Goal: Information Seeking & Learning: Check status

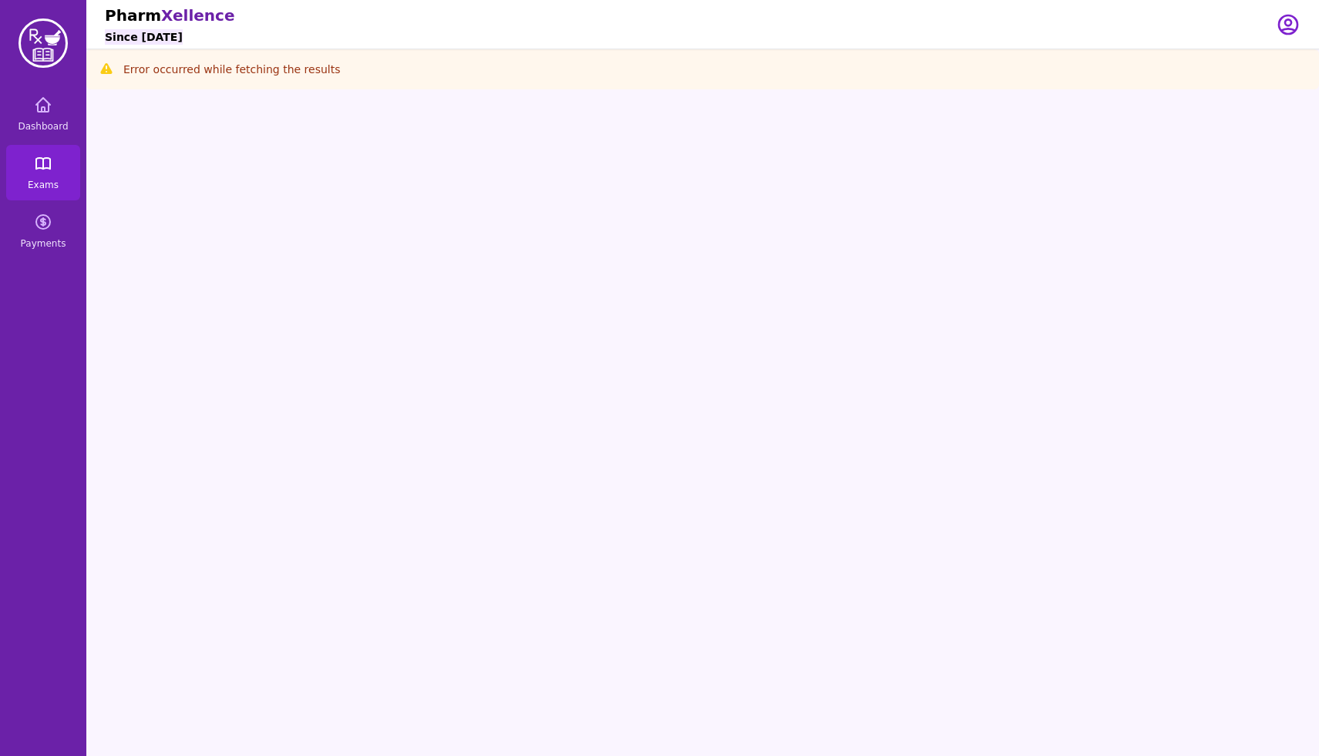
click at [46, 164] on icon at bounding box center [43, 163] width 19 height 19
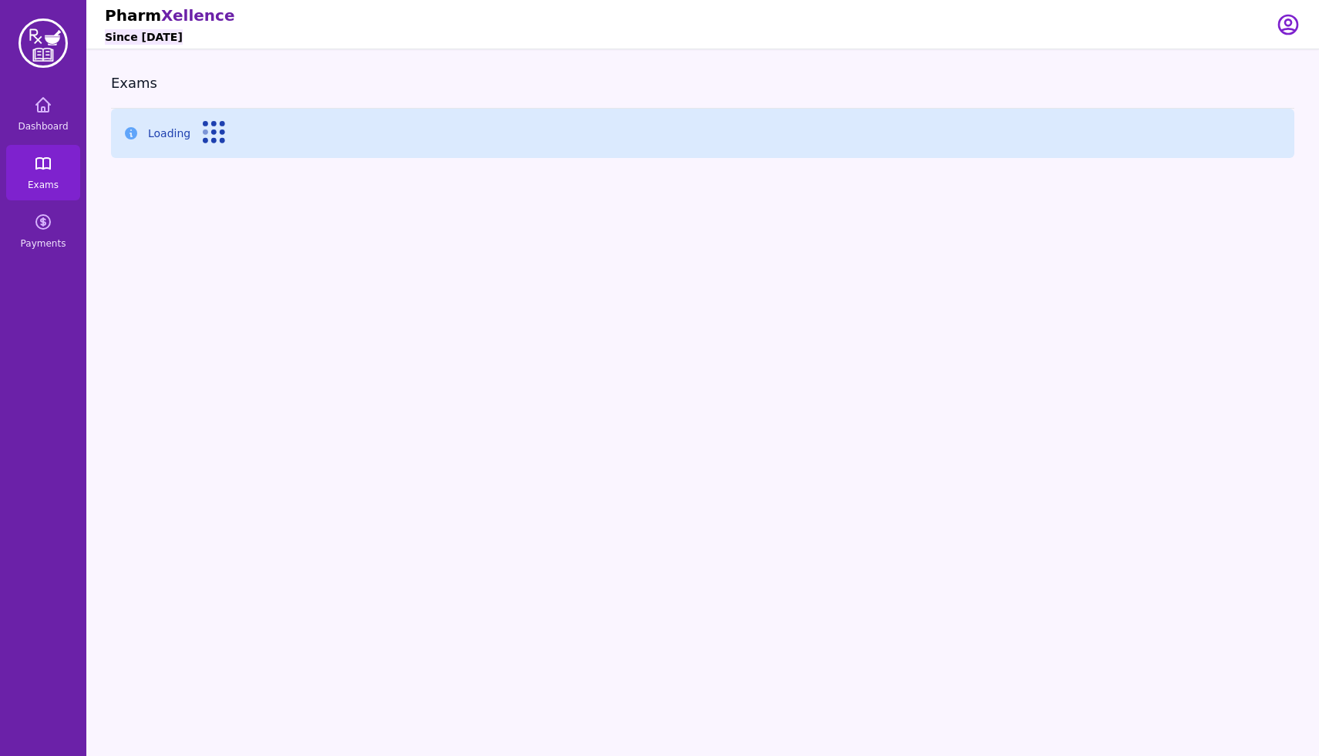
click at [42, 180] on span "Exams" at bounding box center [43, 185] width 31 height 12
click at [45, 160] on icon at bounding box center [43, 163] width 19 height 19
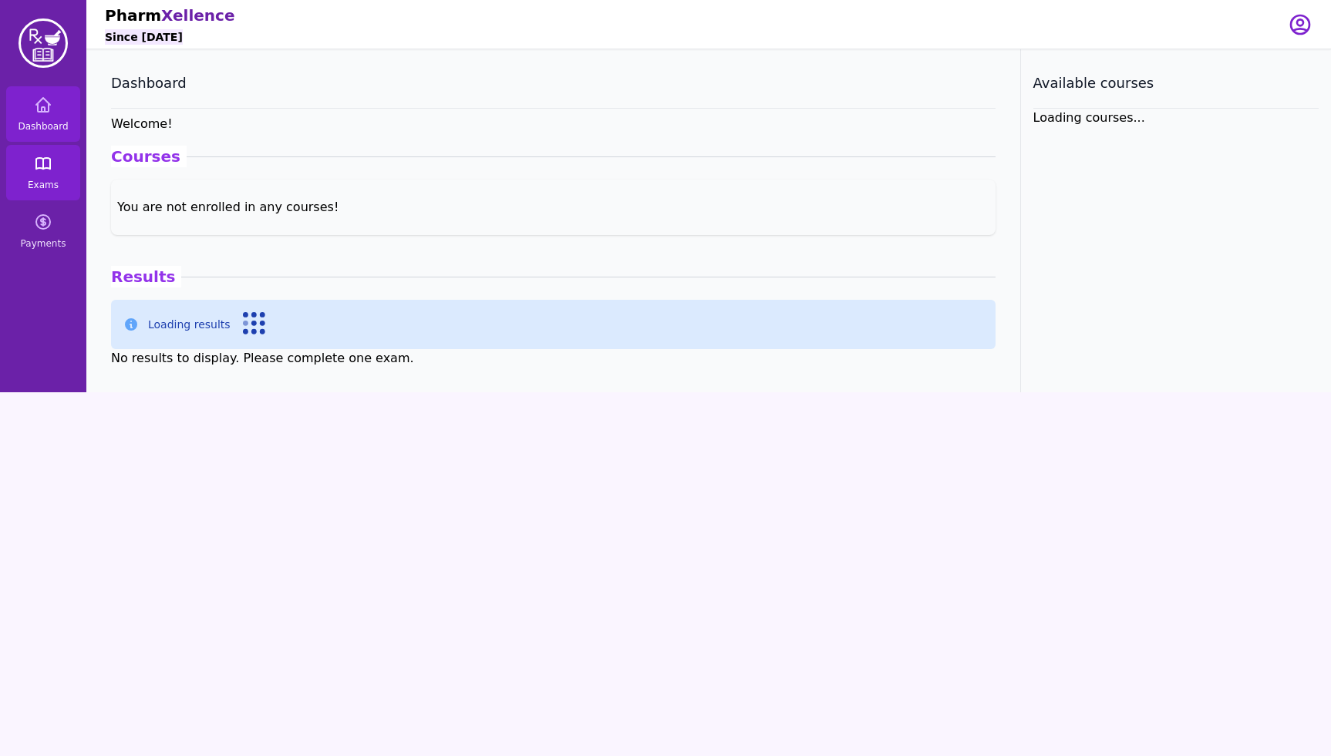
click at [52, 182] on span "Exams" at bounding box center [43, 185] width 31 height 12
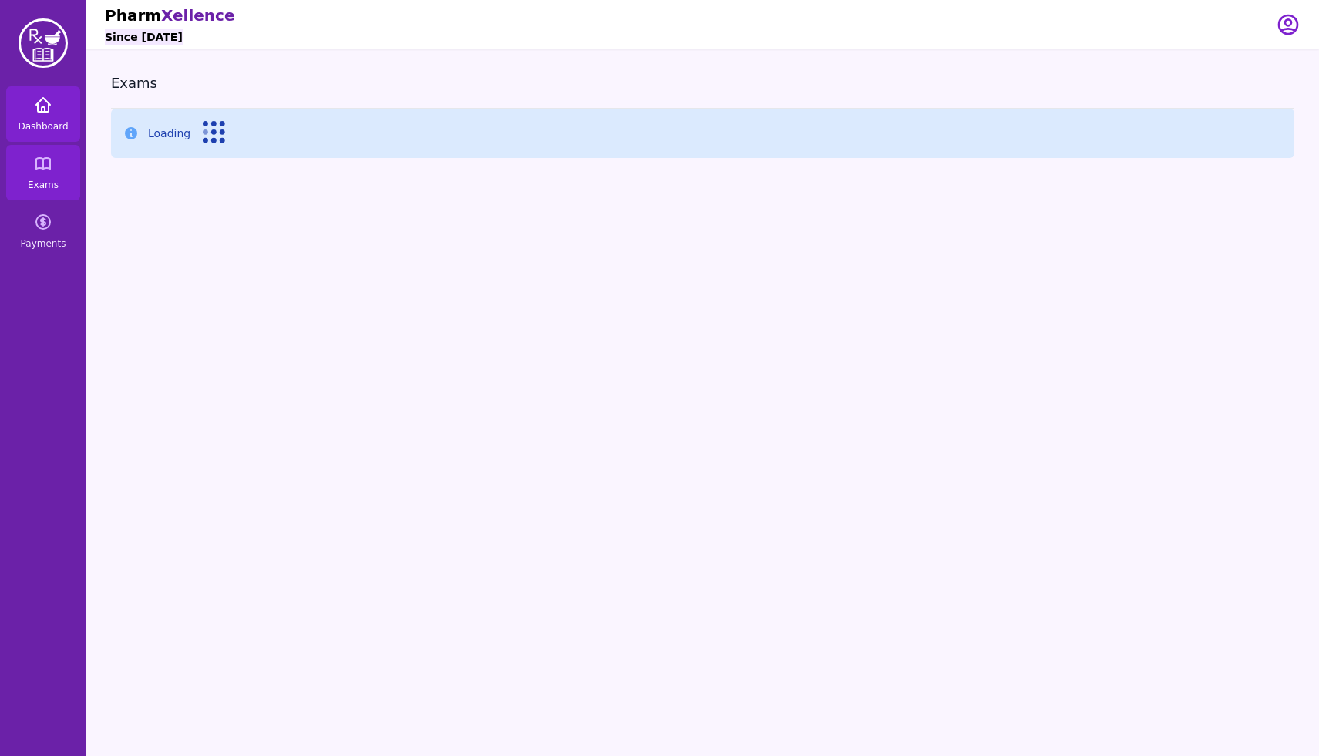
click at [43, 100] on icon at bounding box center [43, 105] width 19 height 19
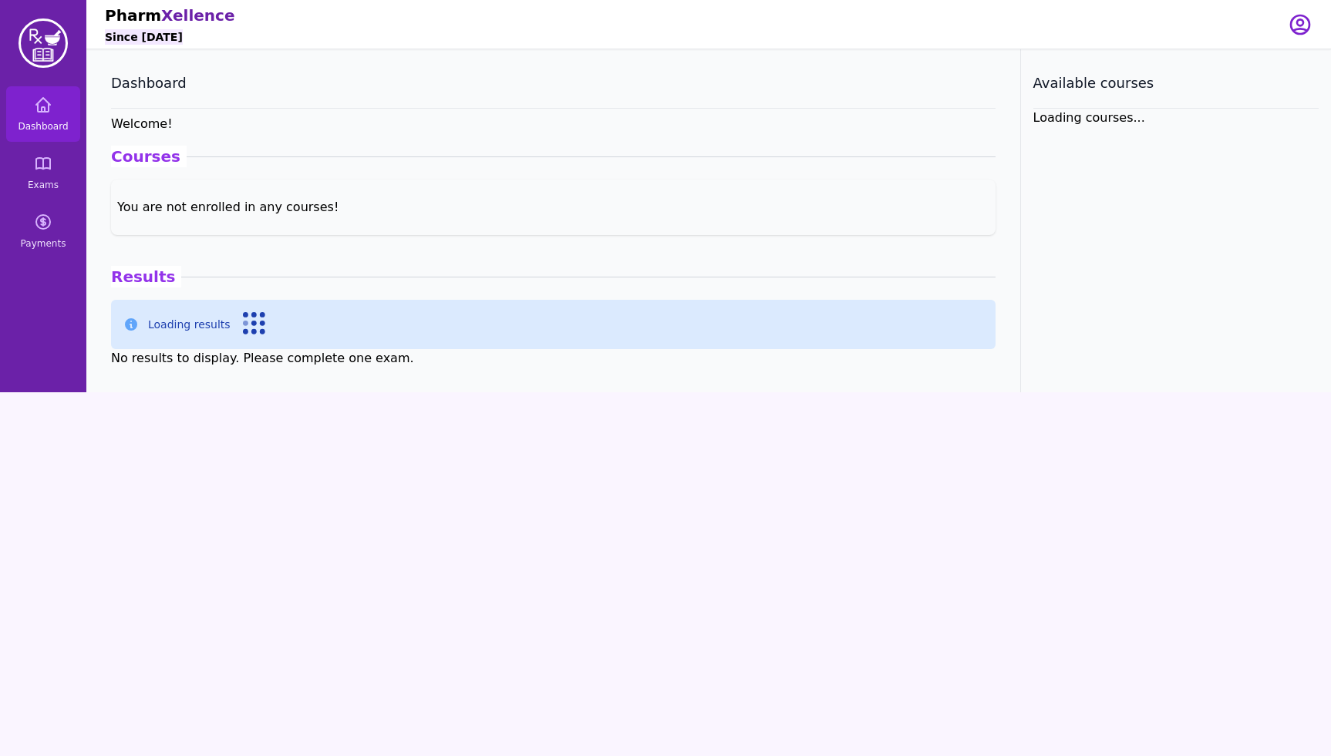
click at [254, 332] on icon at bounding box center [254, 323] width 23 height 23
click at [201, 207] on div "You are not enrolled in any courses!" at bounding box center [553, 207] width 884 height 31
click at [33, 188] on span "Exams" at bounding box center [43, 185] width 31 height 12
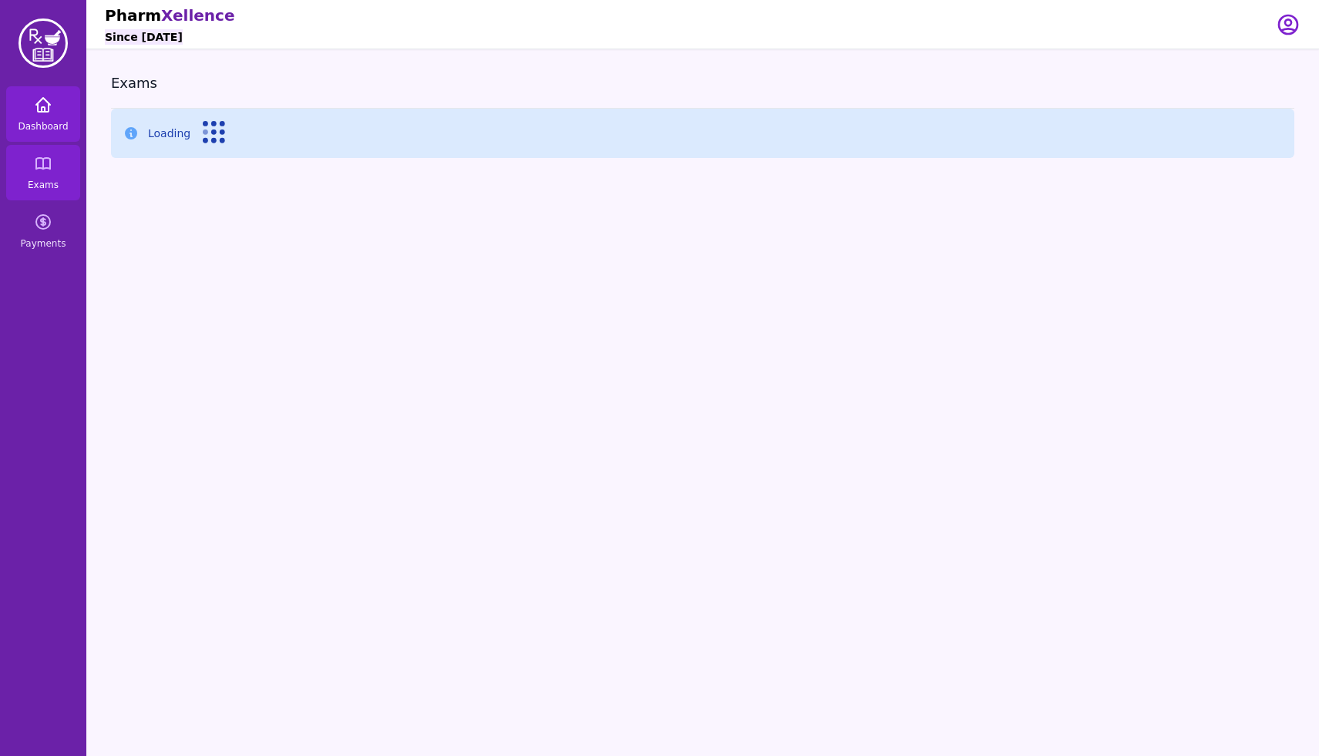
click at [32, 104] on link "Dashboard" at bounding box center [43, 114] width 74 height 56
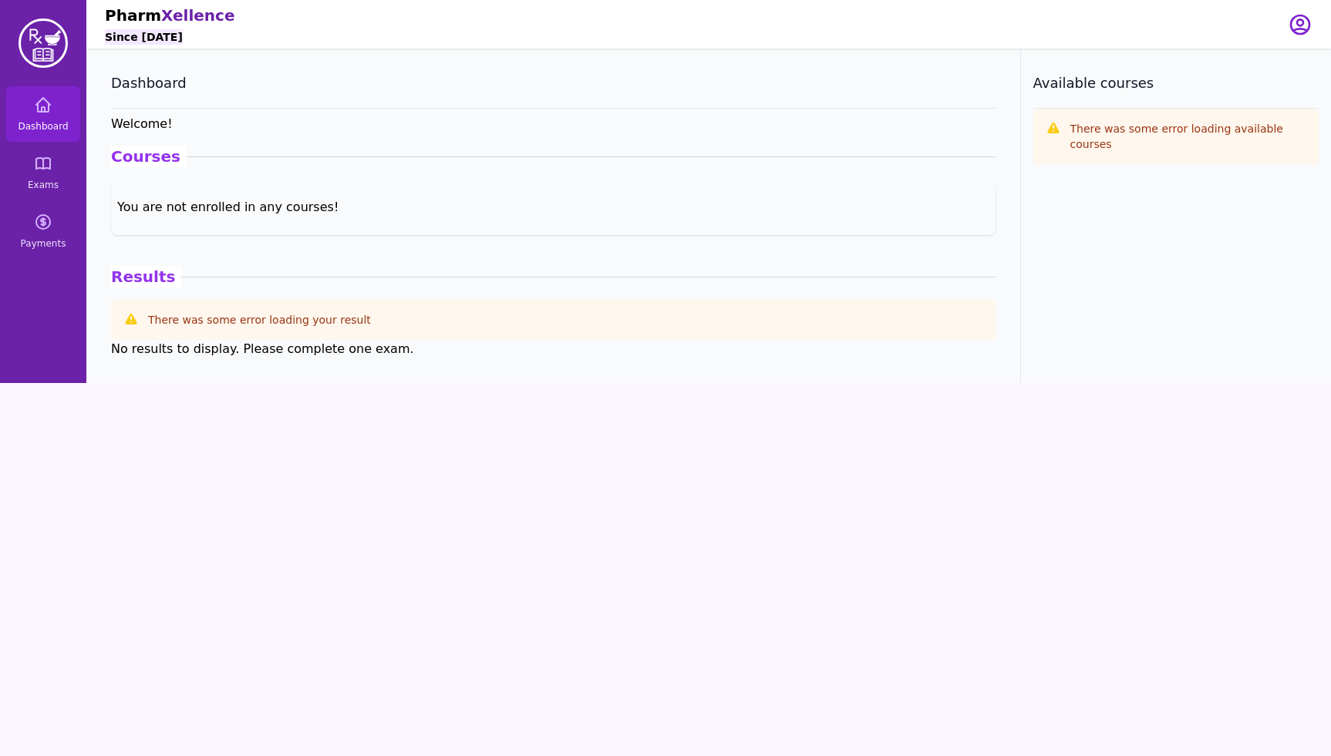
click at [230, 352] on div "No results to display. Please complete one exam." at bounding box center [553, 349] width 884 height 19
click at [177, 359] on section "Dashboard Welcome ! Courses You are not enrolled in any courses! You are not en…" at bounding box center [553, 216] width 934 height 334
click at [177, 355] on div "No results to display. Please complete one exam." at bounding box center [553, 349] width 884 height 19
click at [176, 221] on div "You are not enrolled in any courses!" at bounding box center [553, 207] width 884 height 31
click at [45, 176] on link "Exams" at bounding box center [43, 173] width 74 height 56
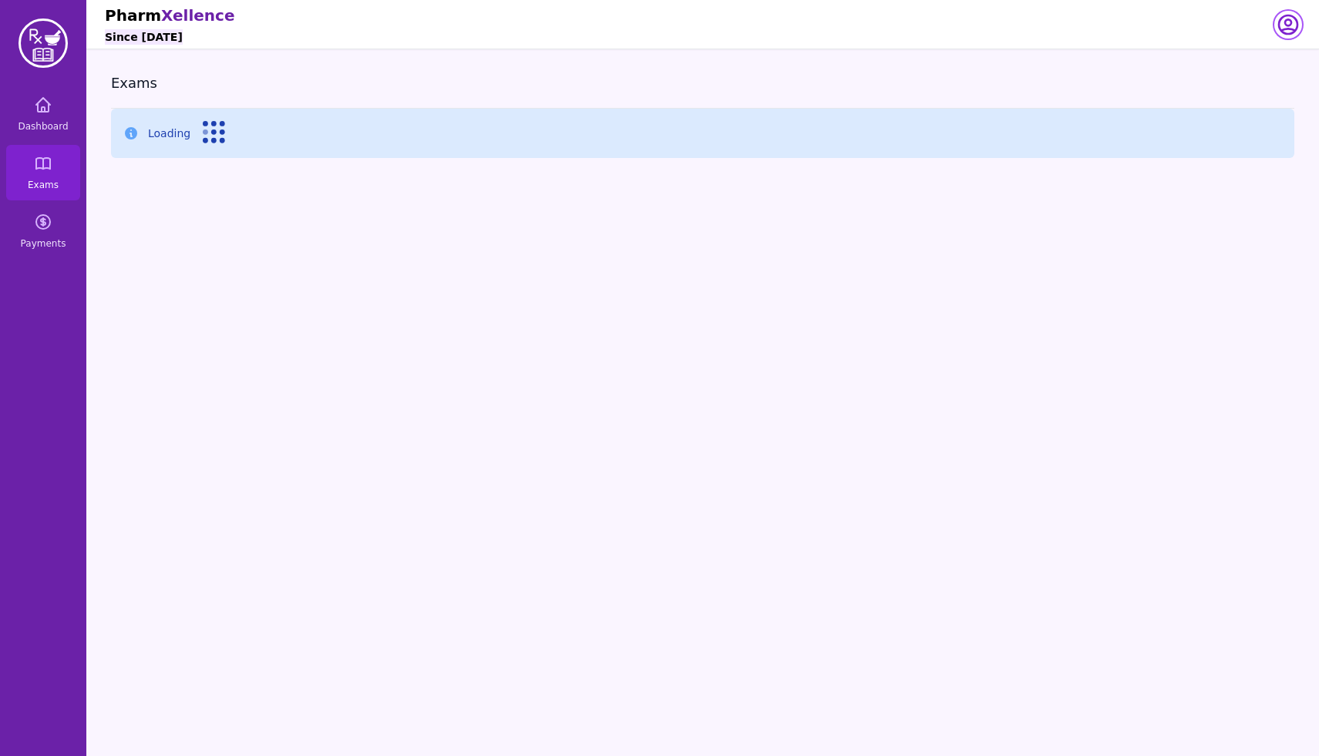
click at [1286, 23] on icon "button" at bounding box center [1288, 24] width 19 height 19
click at [1265, 62] on link "Your Profile" at bounding box center [1227, 60] width 148 height 28
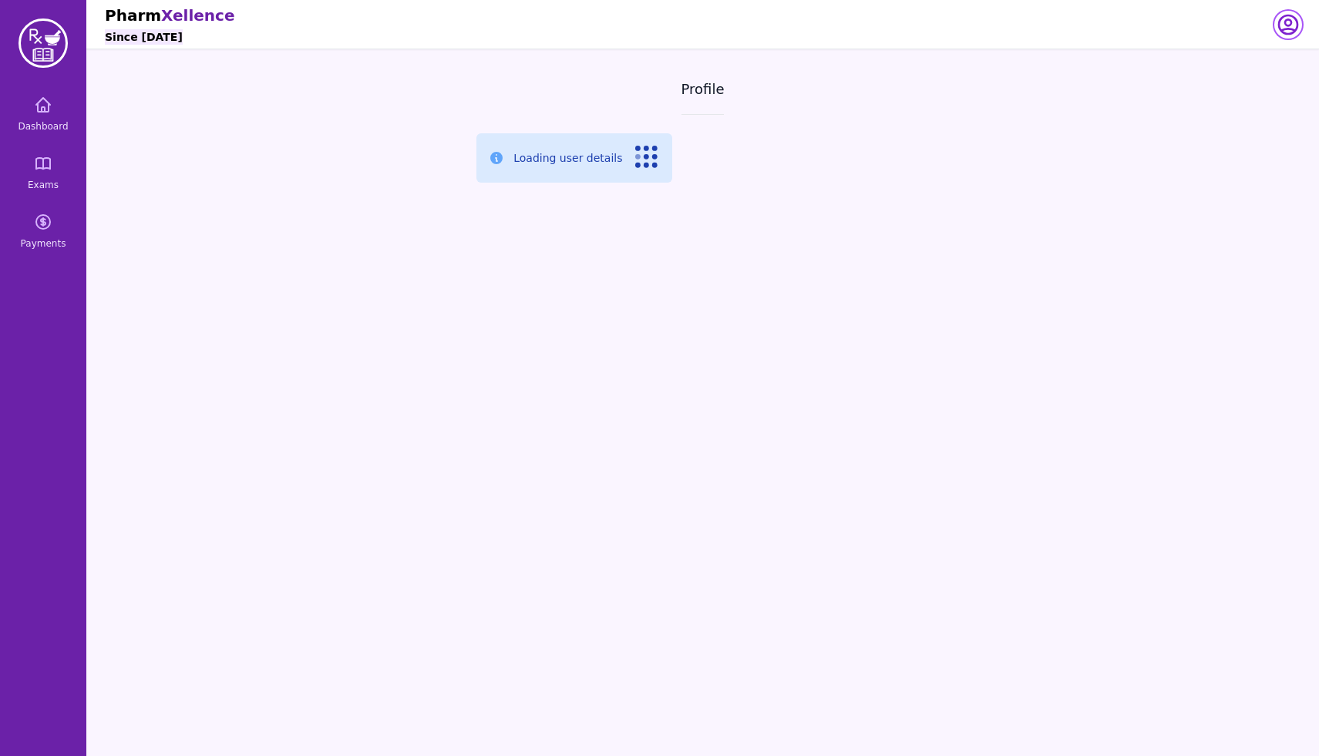
click at [1282, 25] on icon "button" at bounding box center [1288, 24] width 25 height 25
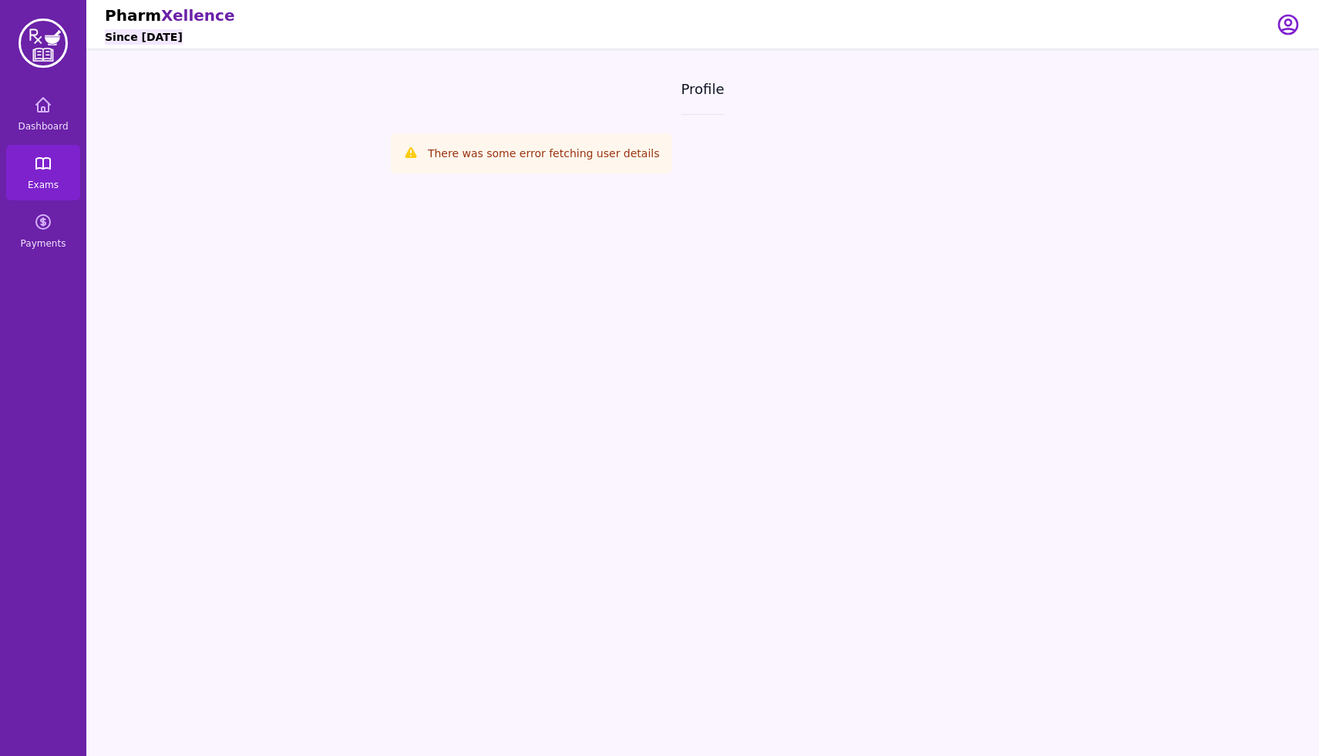
click at [42, 180] on span "Exams" at bounding box center [43, 185] width 31 height 12
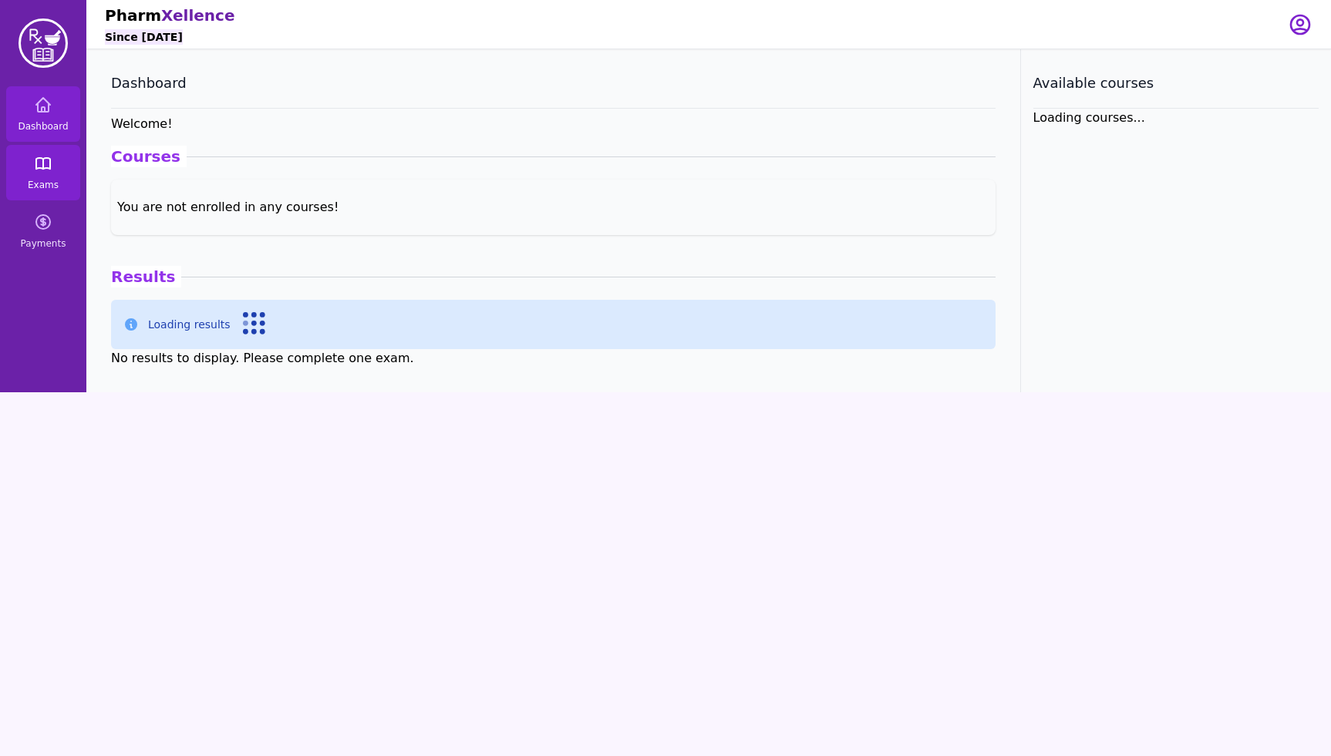
click at [49, 176] on link "Exams" at bounding box center [43, 173] width 74 height 56
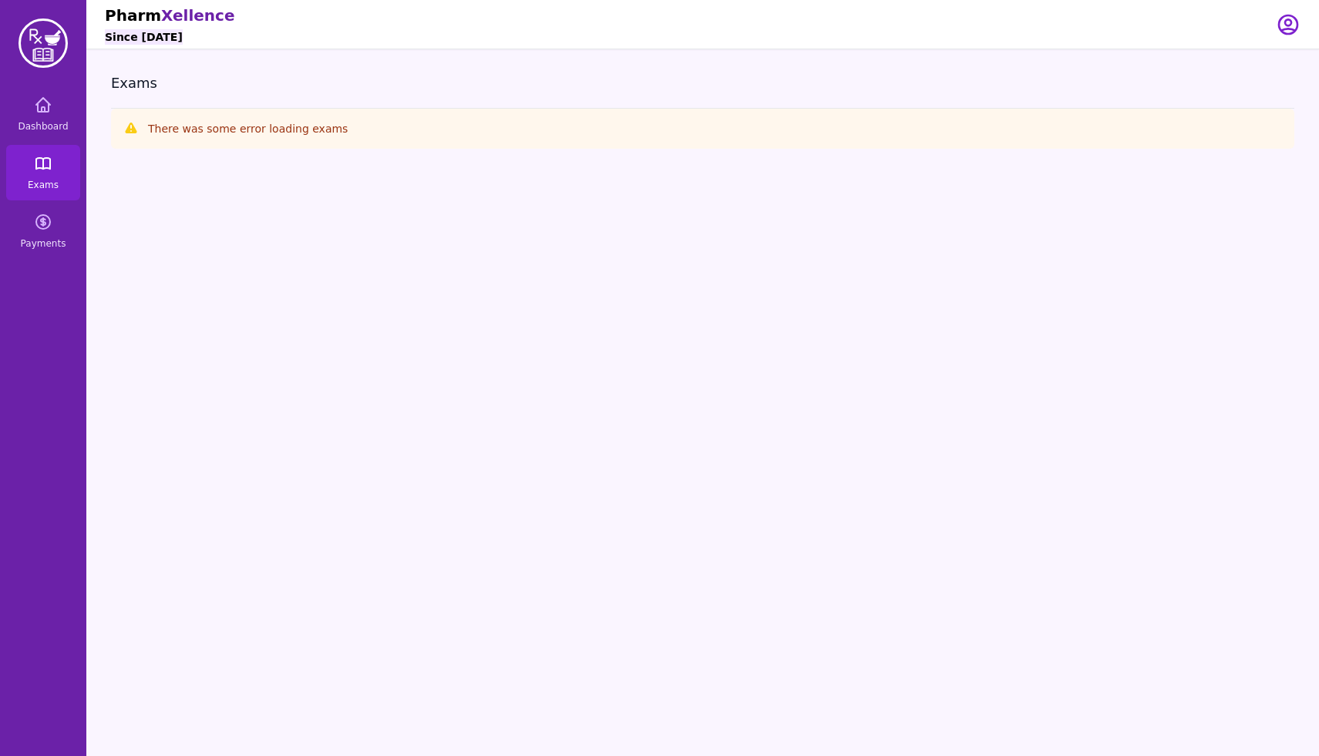
click at [53, 172] on link "Exams" at bounding box center [43, 173] width 74 height 56
click at [49, 123] on span "Dashboard" at bounding box center [43, 126] width 50 height 12
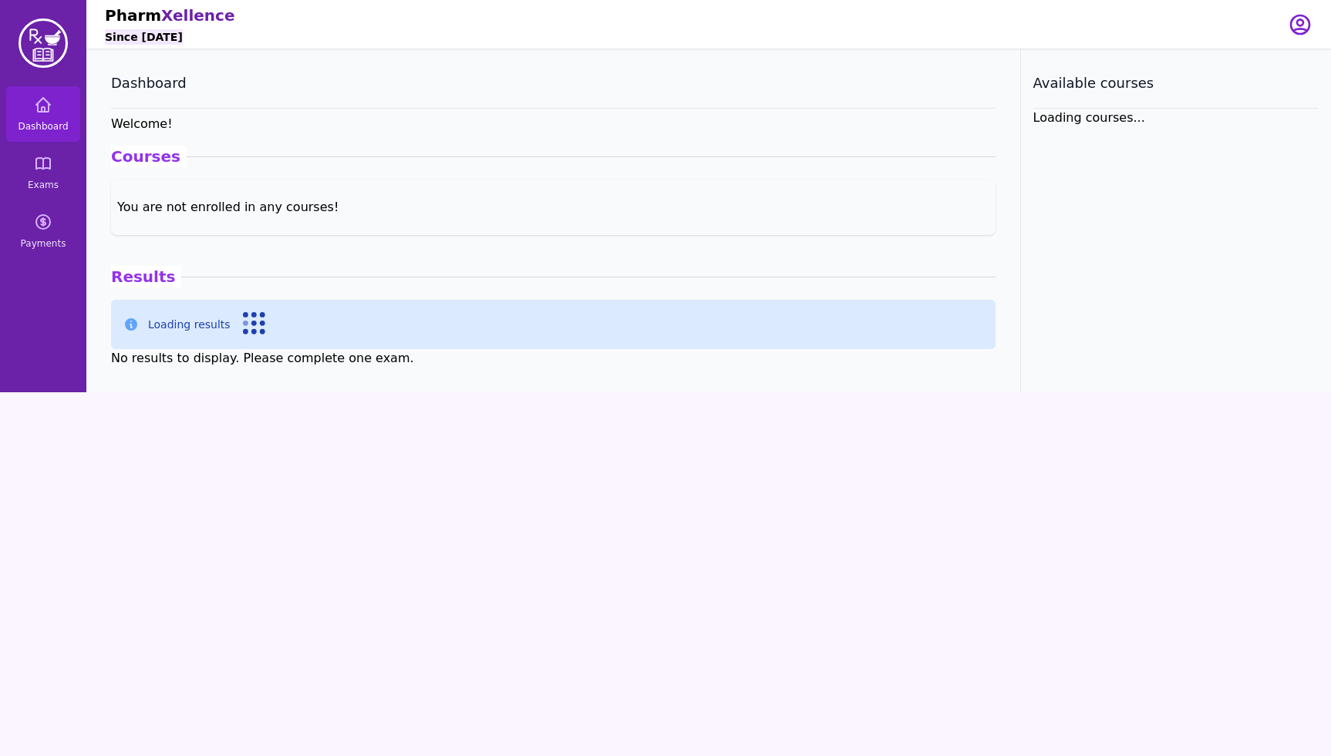
click at [250, 335] on icon at bounding box center [254, 323] width 23 height 23
click at [1294, 20] on icon "button" at bounding box center [1300, 24] width 25 height 25
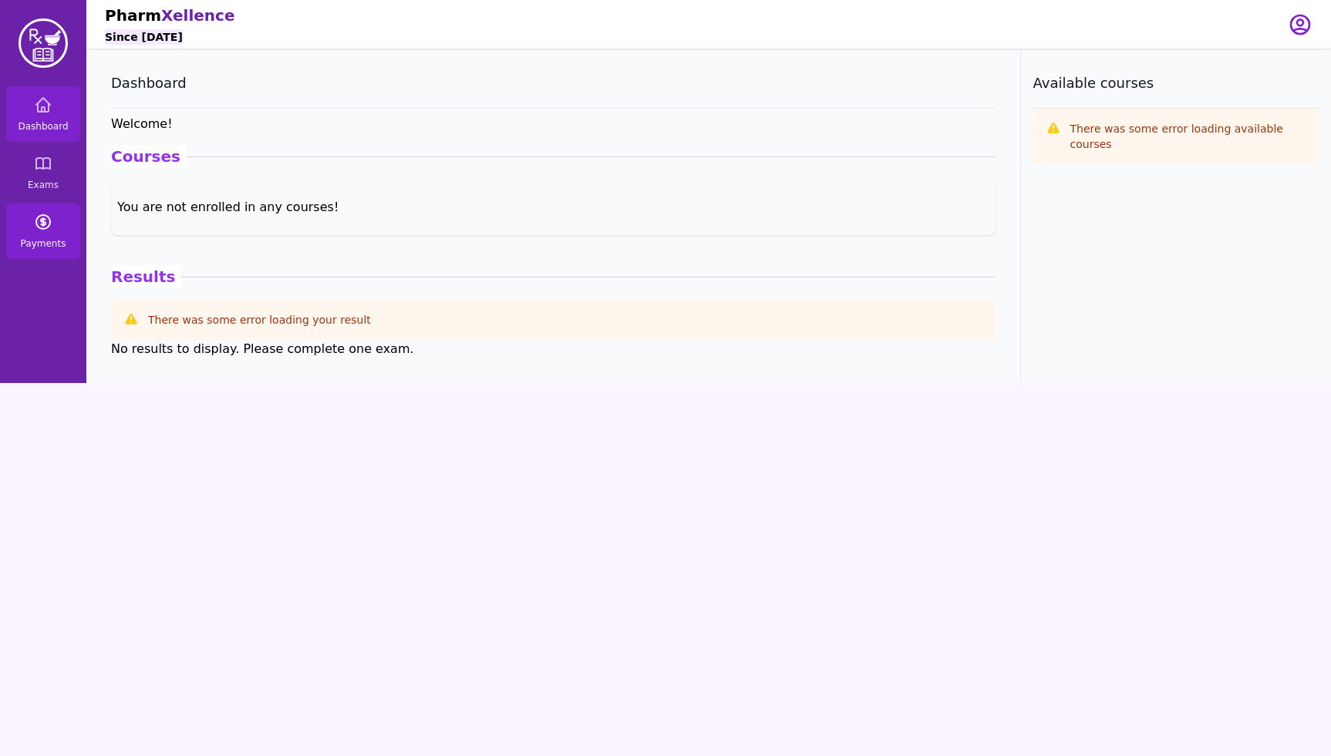
click at [40, 228] on icon at bounding box center [43, 222] width 14 height 14
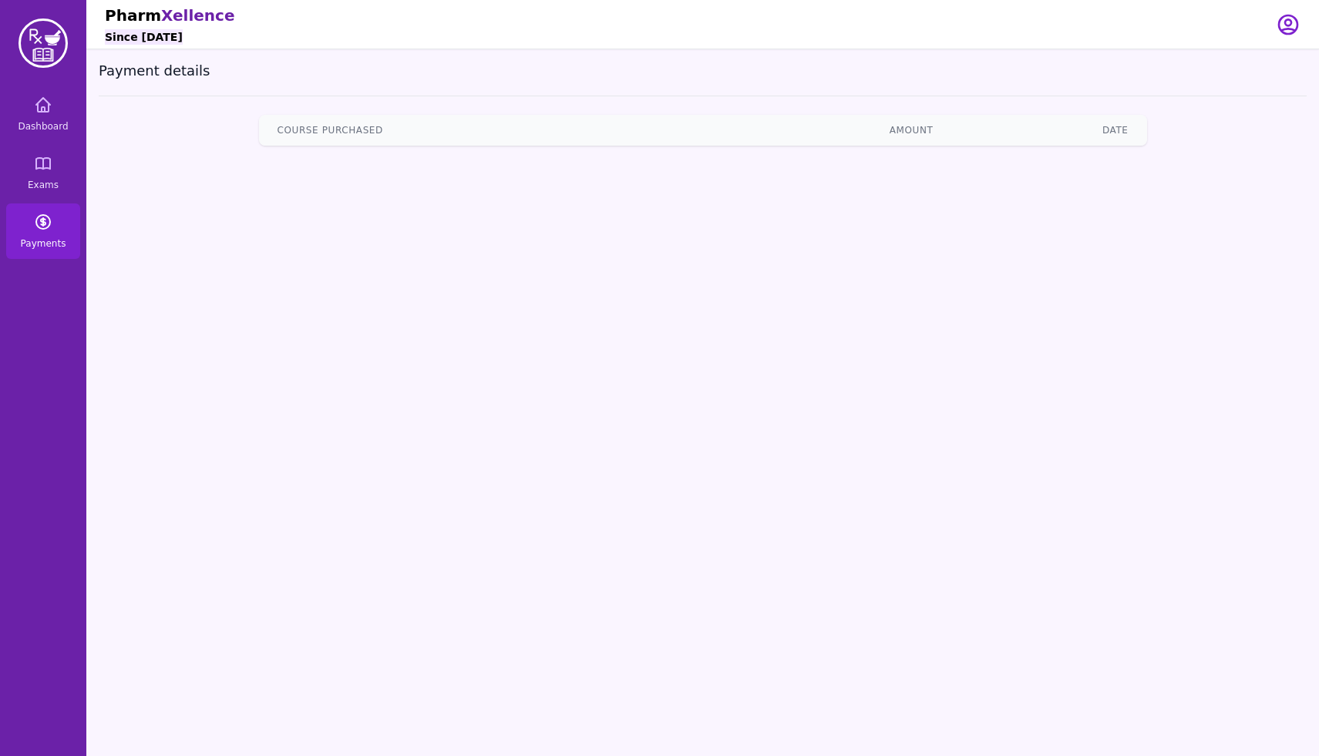
click at [40, 228] on icon at bounding box center [43, 222] width 14 height 14
click at [39, 186] on span "Exams" at bounding box center [43, 185] width 31 height 12
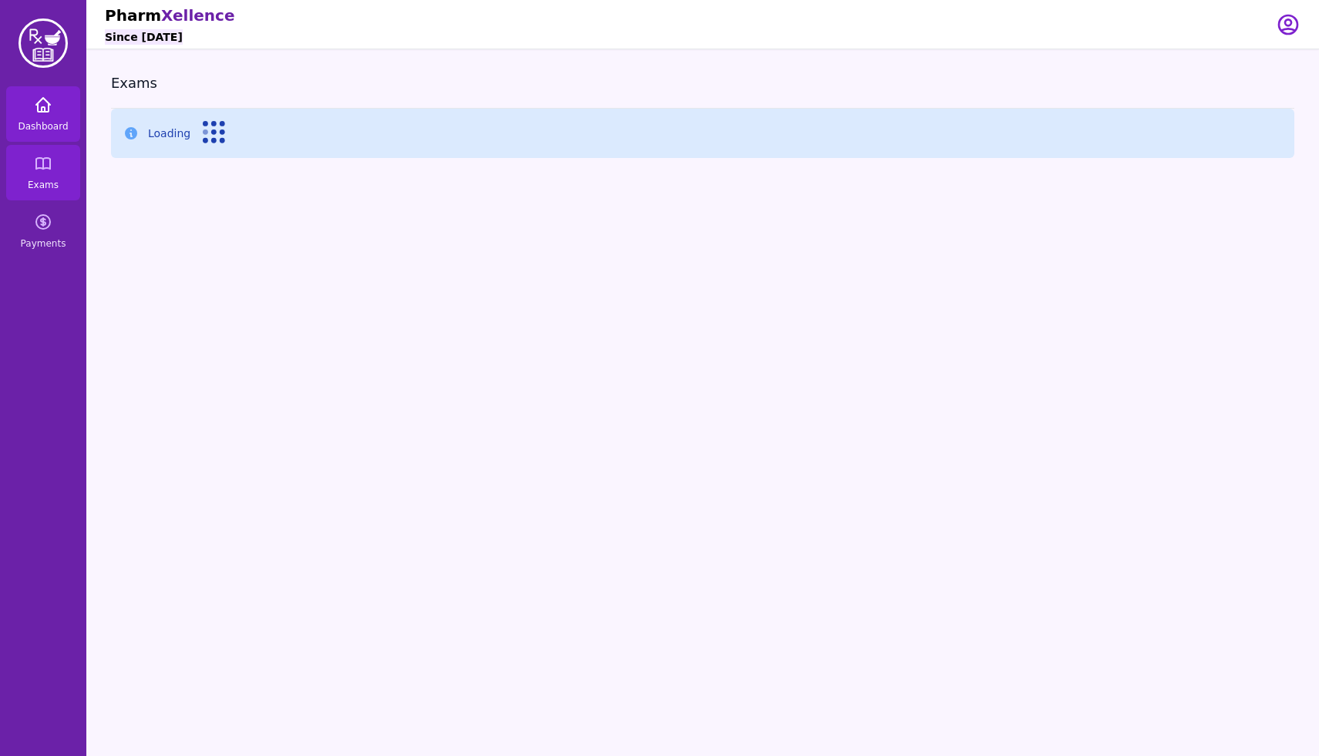
click at [45, 127] on span "Dashboard" at bounding box center [43, 126] width 50 height 12
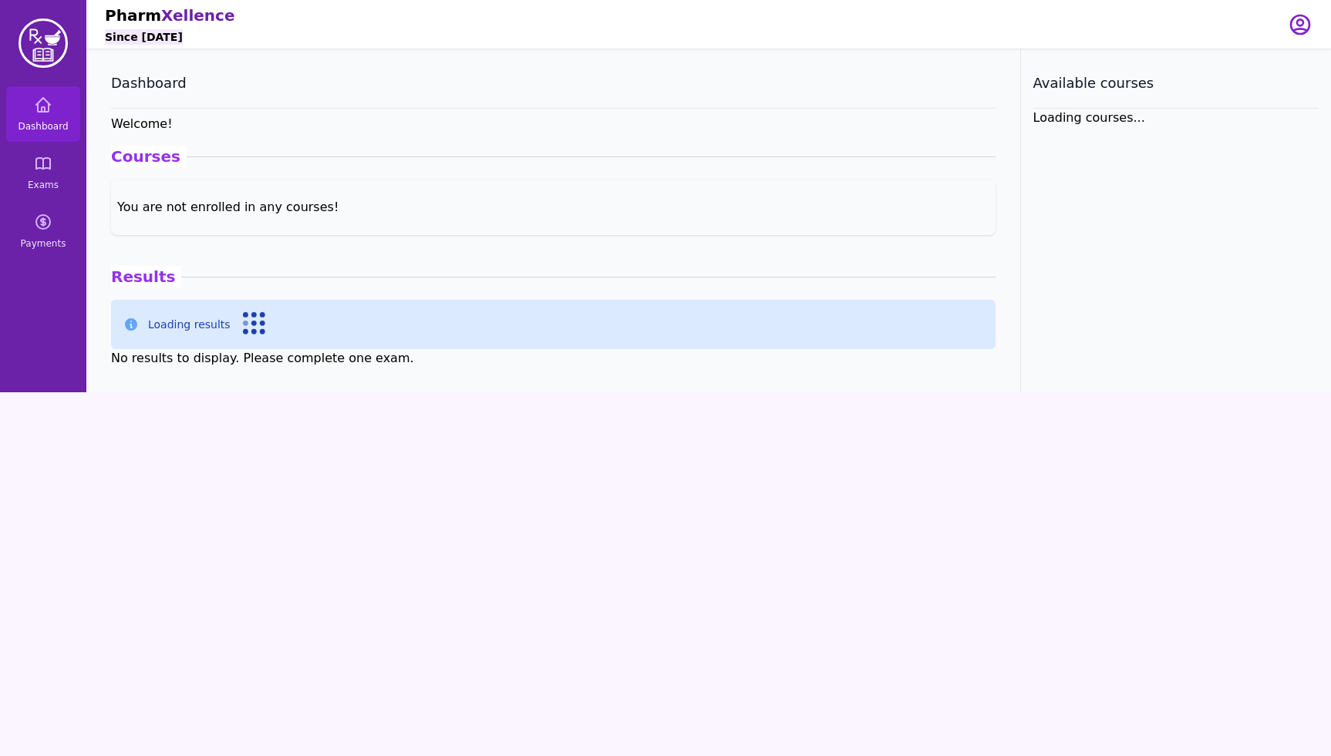
click at [45, 77] on div "Dashboard Exams Payments" at bounding box center [43, 139] width 86 height 278
click at [42, 61] on img at bounding box center [43, 43] width 49 height 49
click at [42, 43] on img at bounding box center [43, 43] width 49 height 49
click at [42, 134] on link "Dashboard" at bounding box center [43, 114] width 74 height 56
click at [42, 113] on link "Dashboard" at bounding box center [43, 114] width 74 height 56
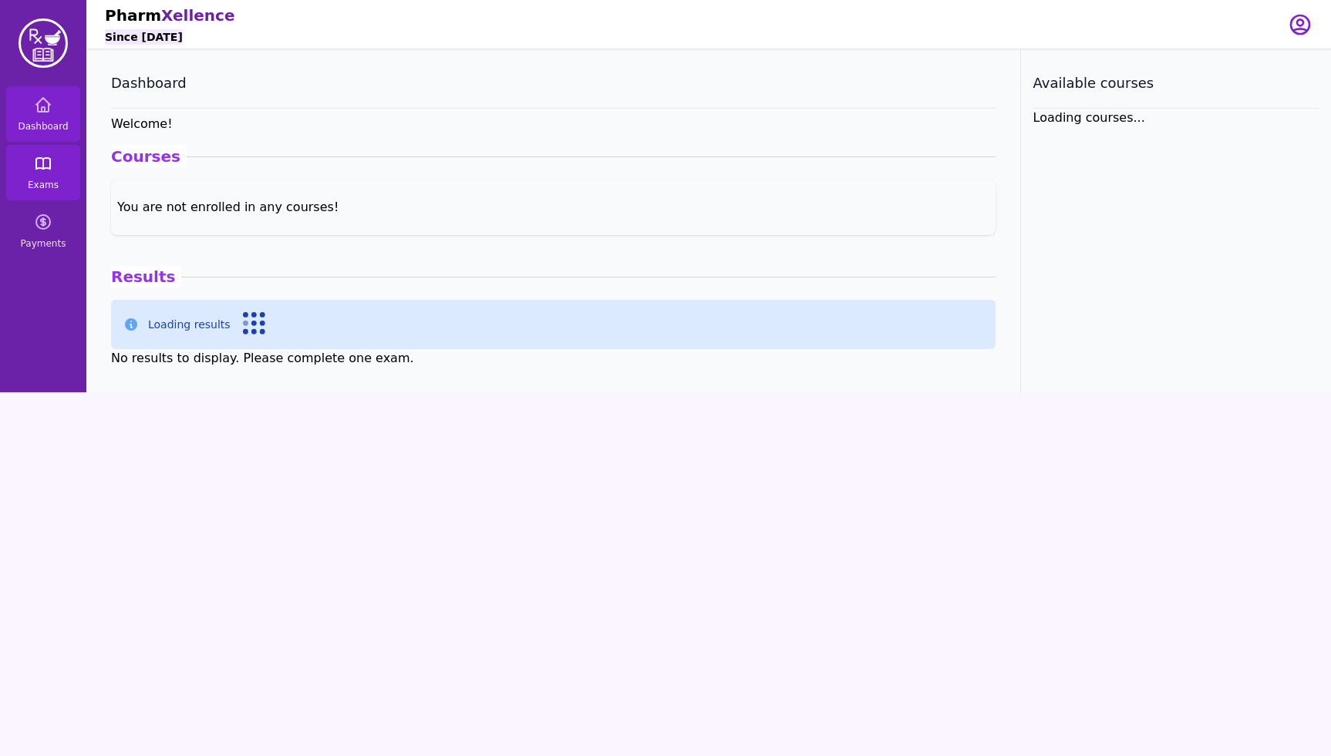
click at [45, 146] on link "Exams" at bounding box center [43, 173] width 74 height 56
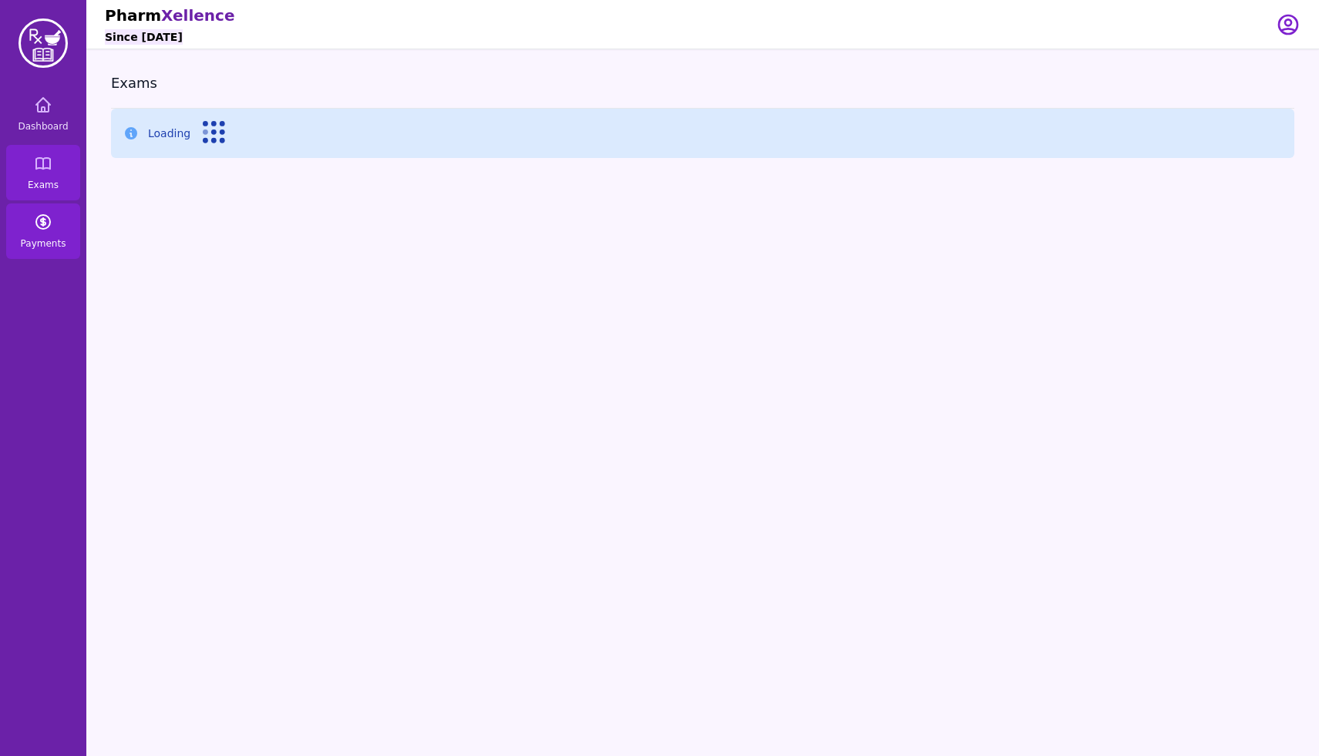
click at [52, 229] on link "Payments" at bounding box center [43, 232] width 74 height 56
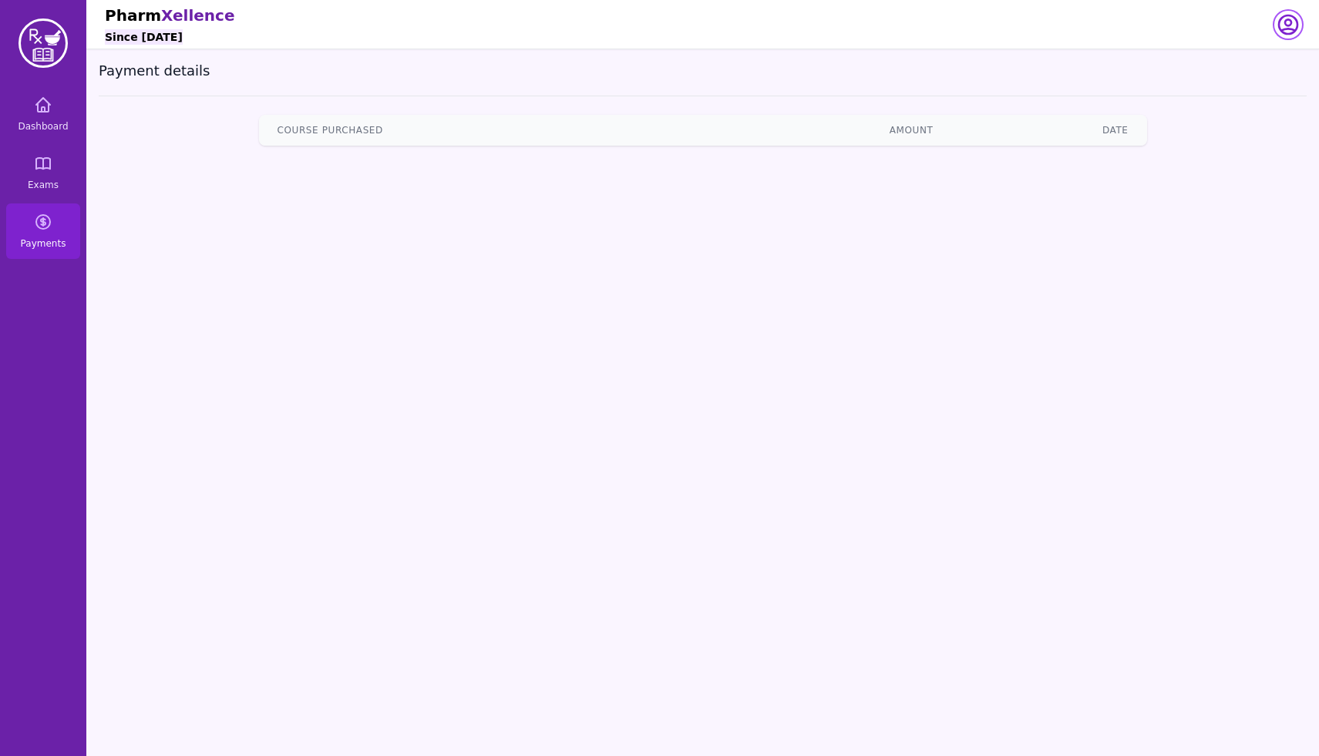
click at [1286, 31] on icon "button" at bounding box center [1288, 24] width 25 height 25
click at [49, 169] on icon at bounding box center [43, 163] width 14 height 11
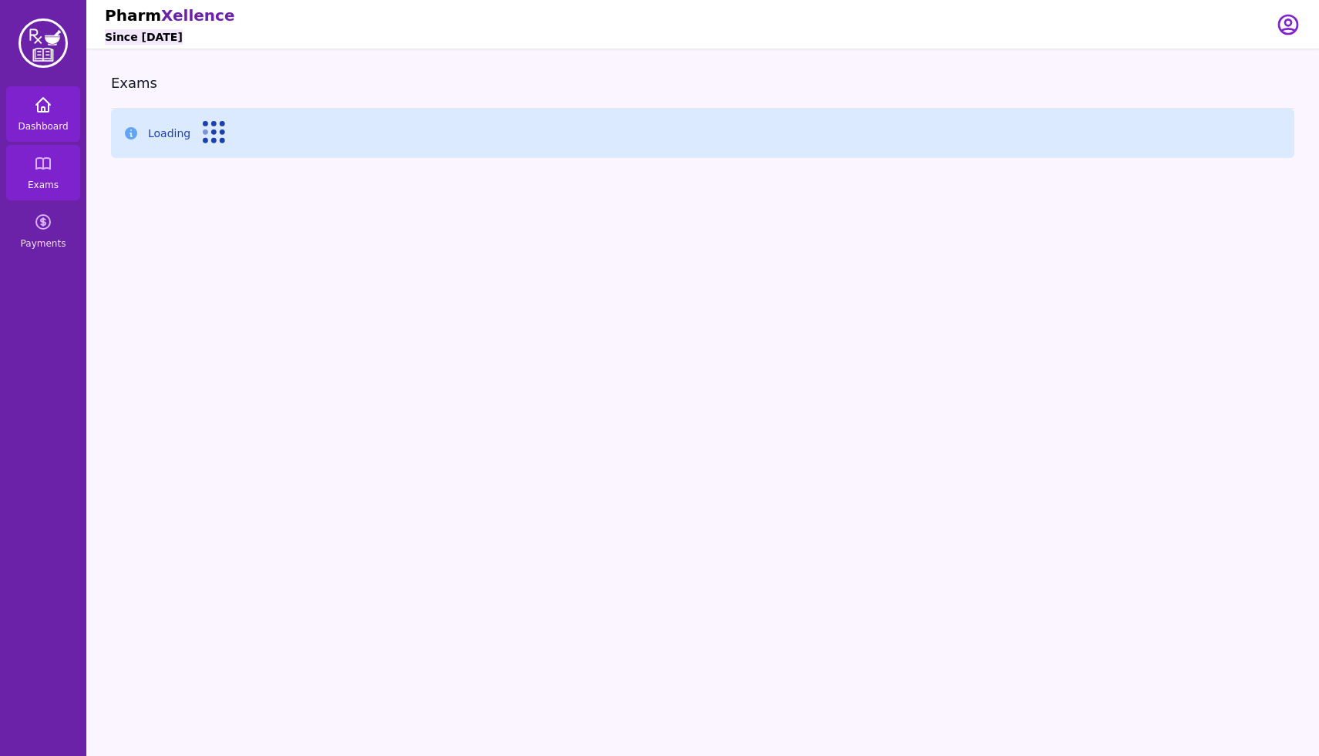
click at [45, 93] on link "Dashboard" at bounding box center [43, 114] width 74 height 56
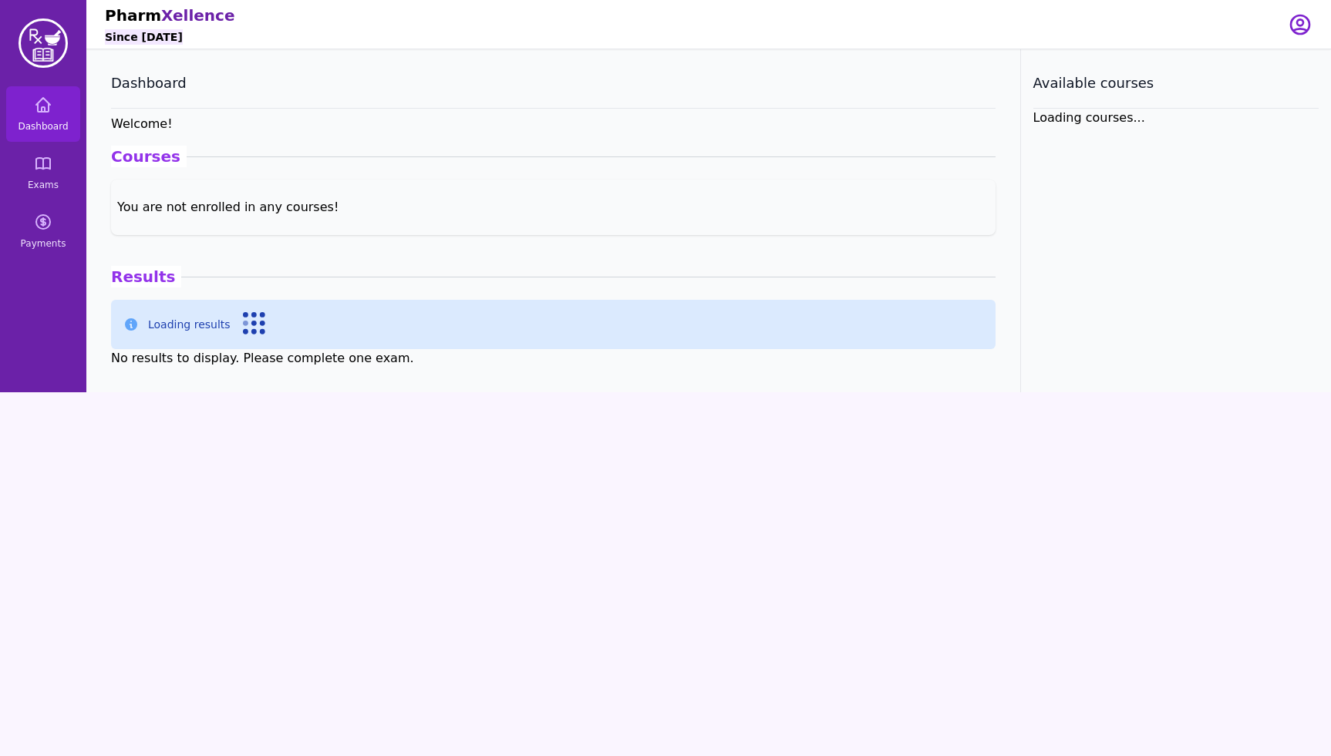
click at [251, 323] on icon at bounding box center [254, 323] width 23 height 23
click at [243, 330] on circle at bounding box center [245, 331] width 5 height 5
click at [39, 170] on icon at bounding box center [43, 163] width 19 height 19
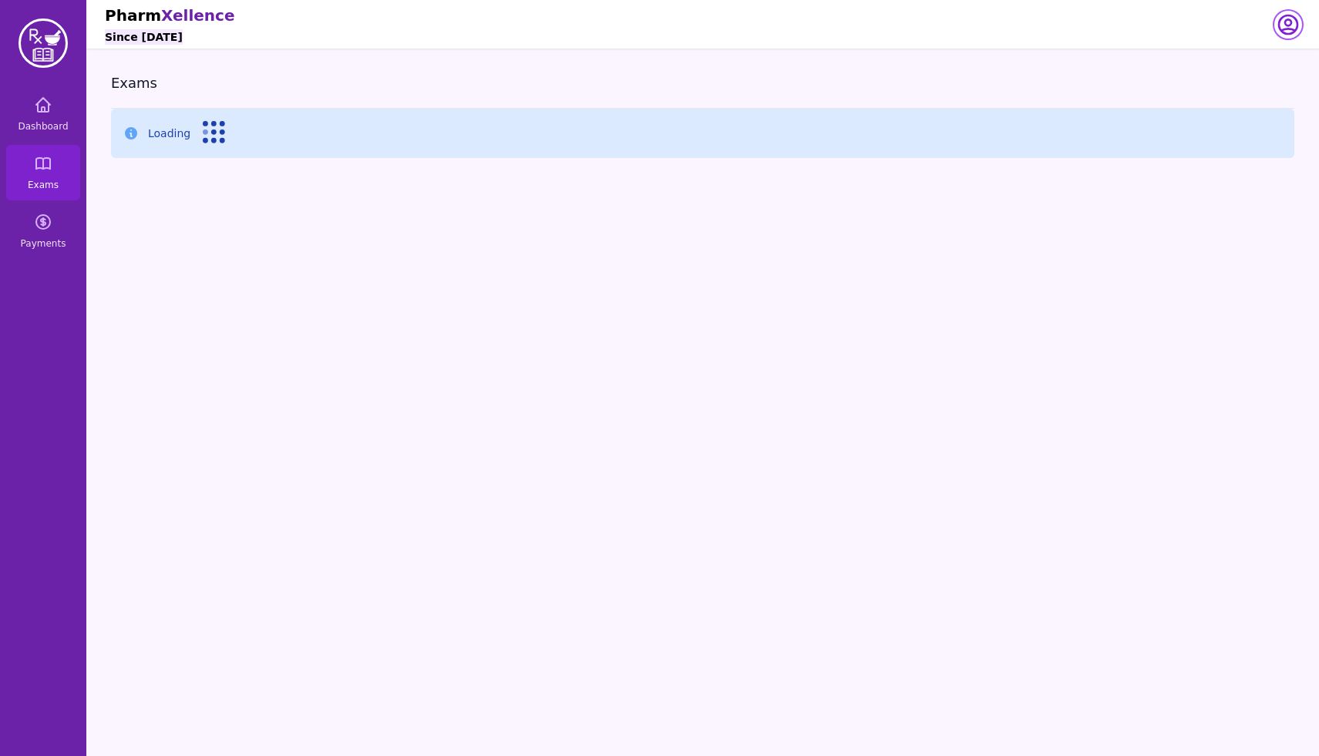
click at [1287, 31] on icon "button" at bounding box center [1288, 24] width 25 height 25
click at [1266, 60] on link "Your Profile" at bounding box center [1227, 60] width 148 height 28
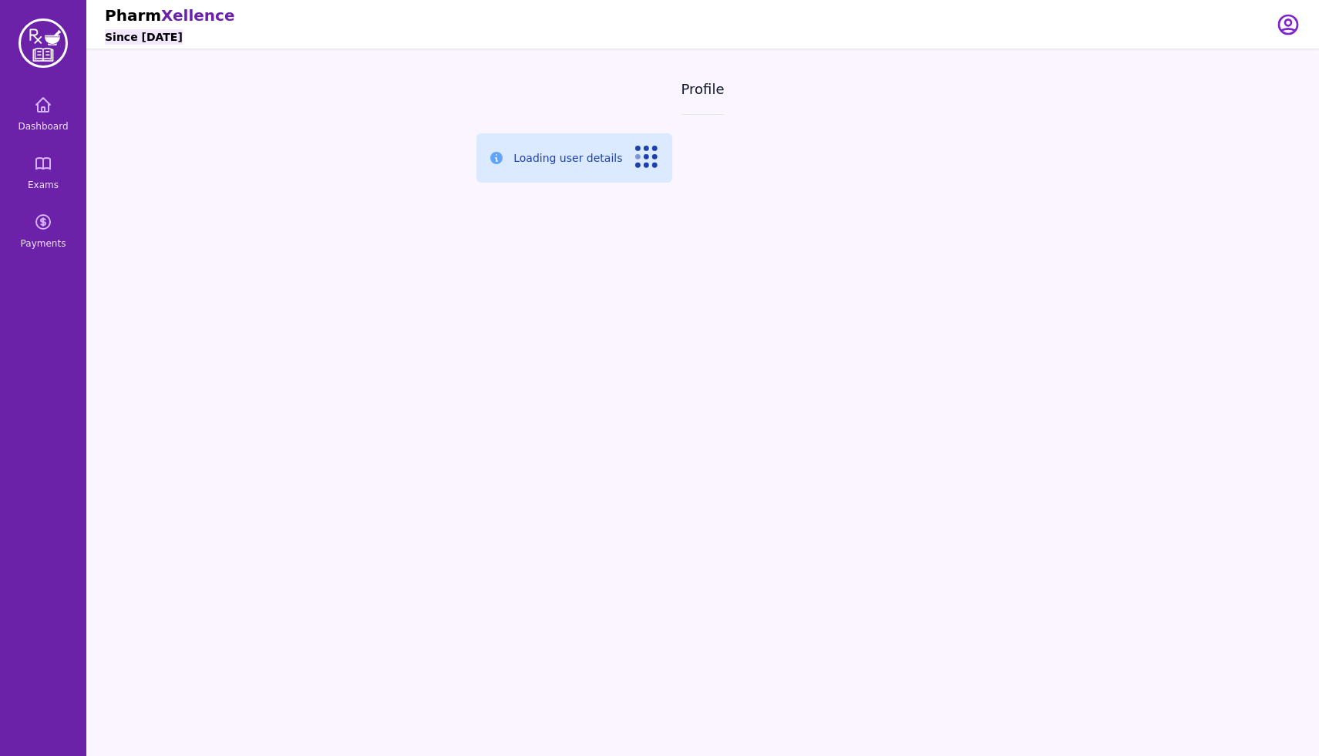
click at [1277, 38] on div "Open user menu" at bounding box center [1288, 24] width 25 height 49
click at [33, 171] on link "Exams" at bounding box center [43, 173] width 74 height 56
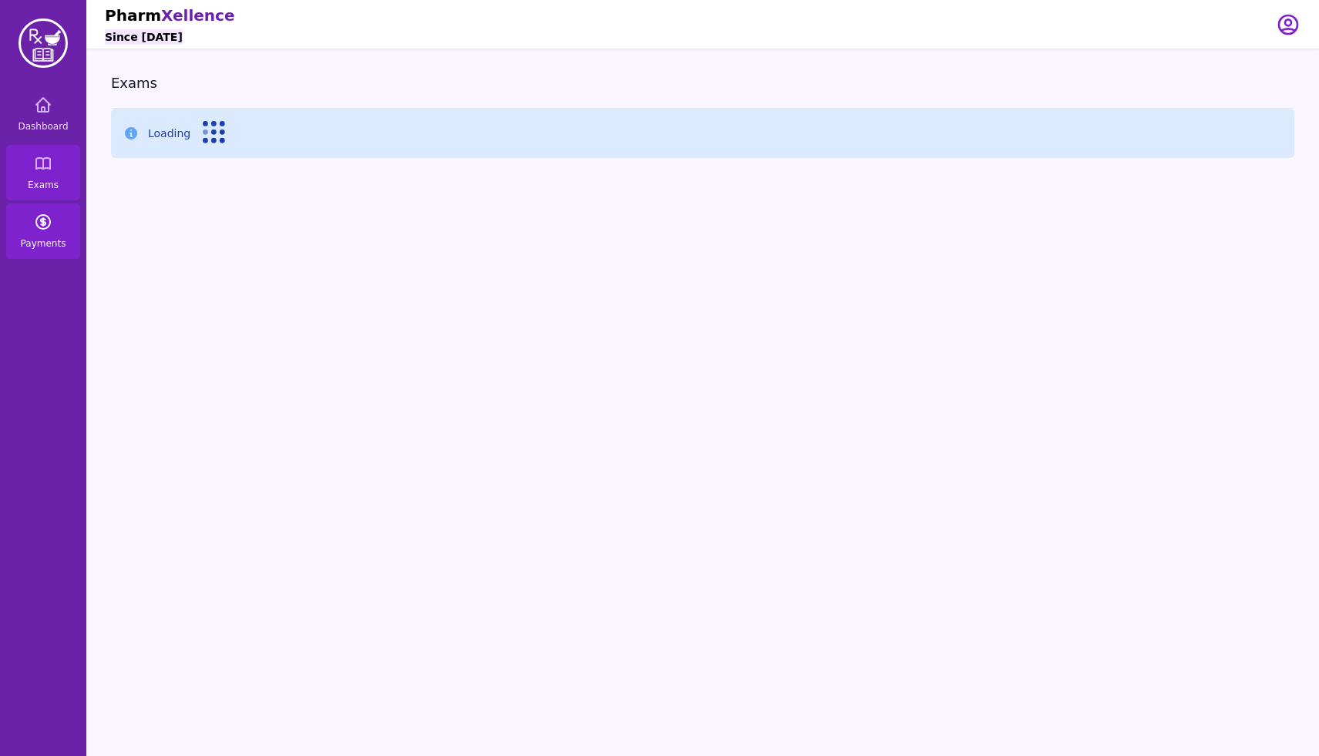
click at [56, 253] on link "Payments" at bounding box center [43, 232] width 74 height 56
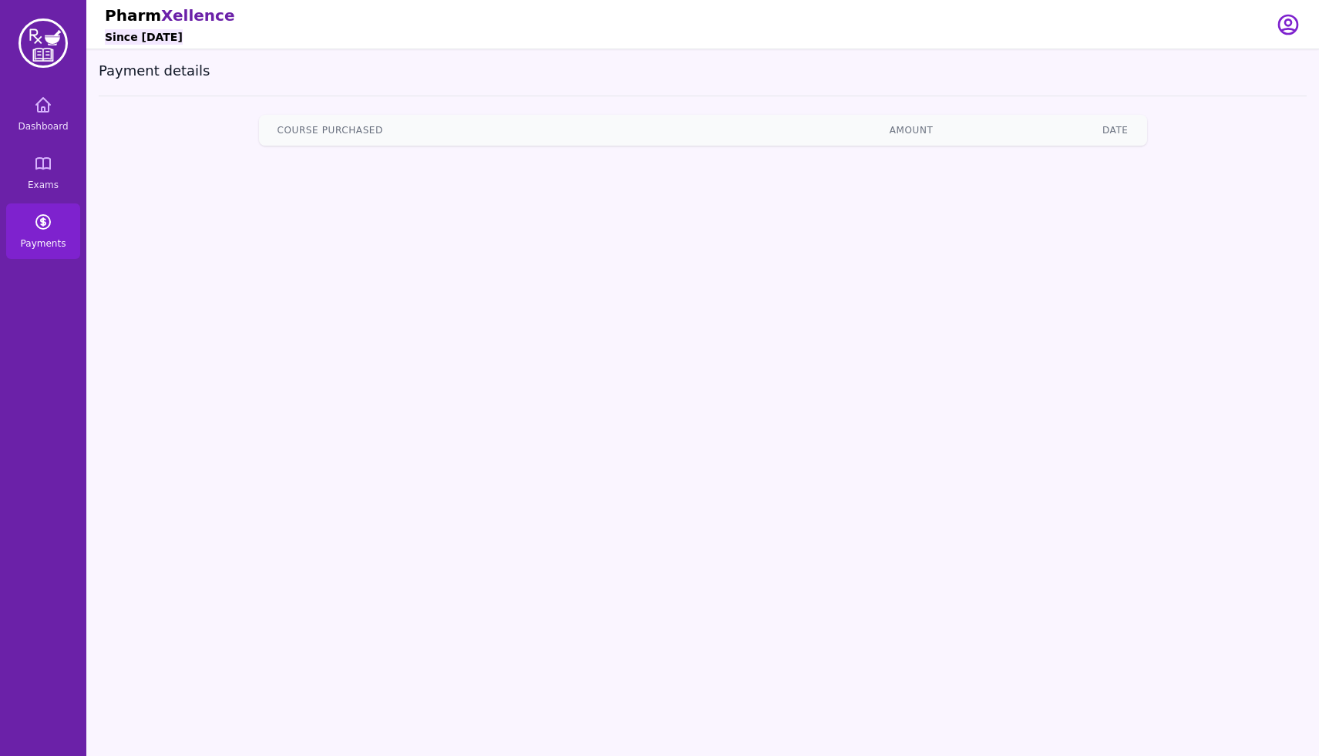
click at [56, 253] on link "Payments" at bounding box center [43, 232] width 74 height 56
click at [57, 43] on img at bounding box center [43, 43] width 49 height 49
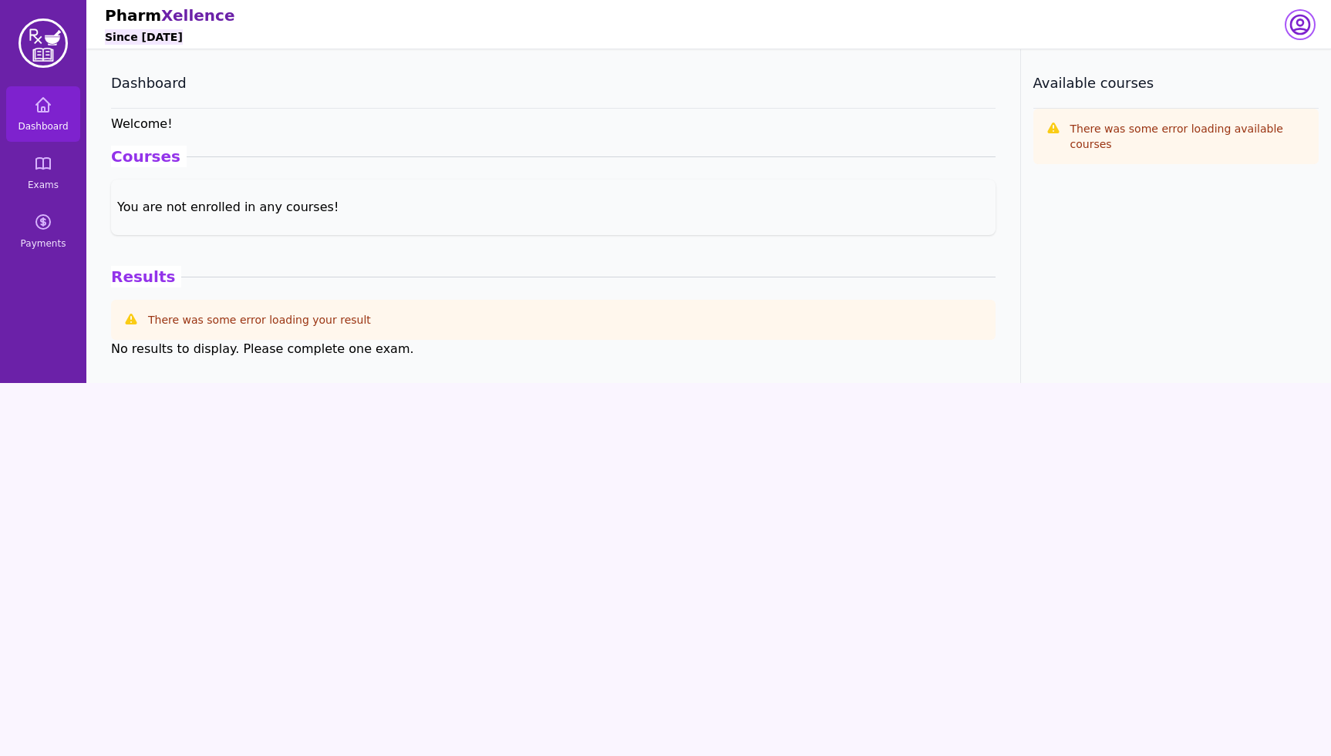
click at [1291, 28] on icon "button" at bounding box center [1300, 24] width 19 height 19
click at [1273, 60] on link "Your Profile" at bounding box center [1238, 60] width 148 height 28
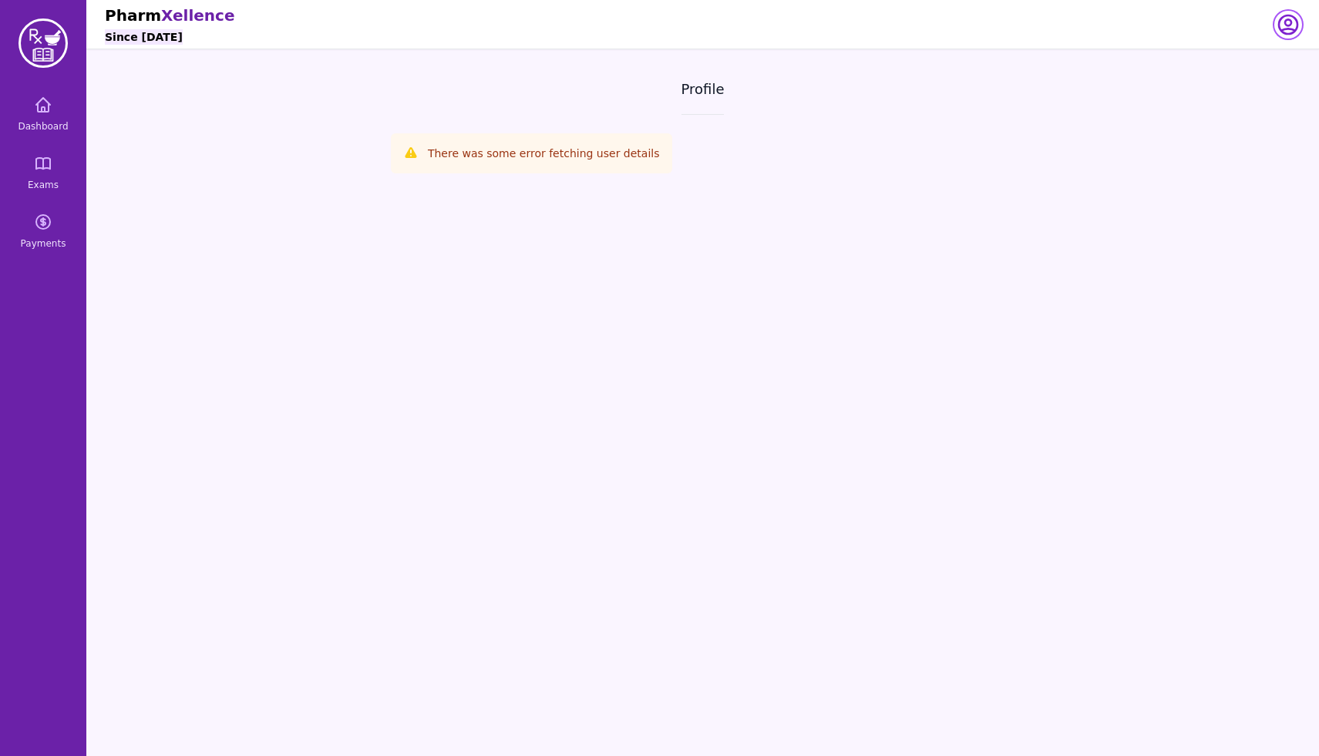
click at [1288, 32] on icon "button" at bounding box center [1288, 24] width 19 height 19
click at [1254, 58] on link "Your Profile" at bounding box center [1227, 60] width 148 height 28
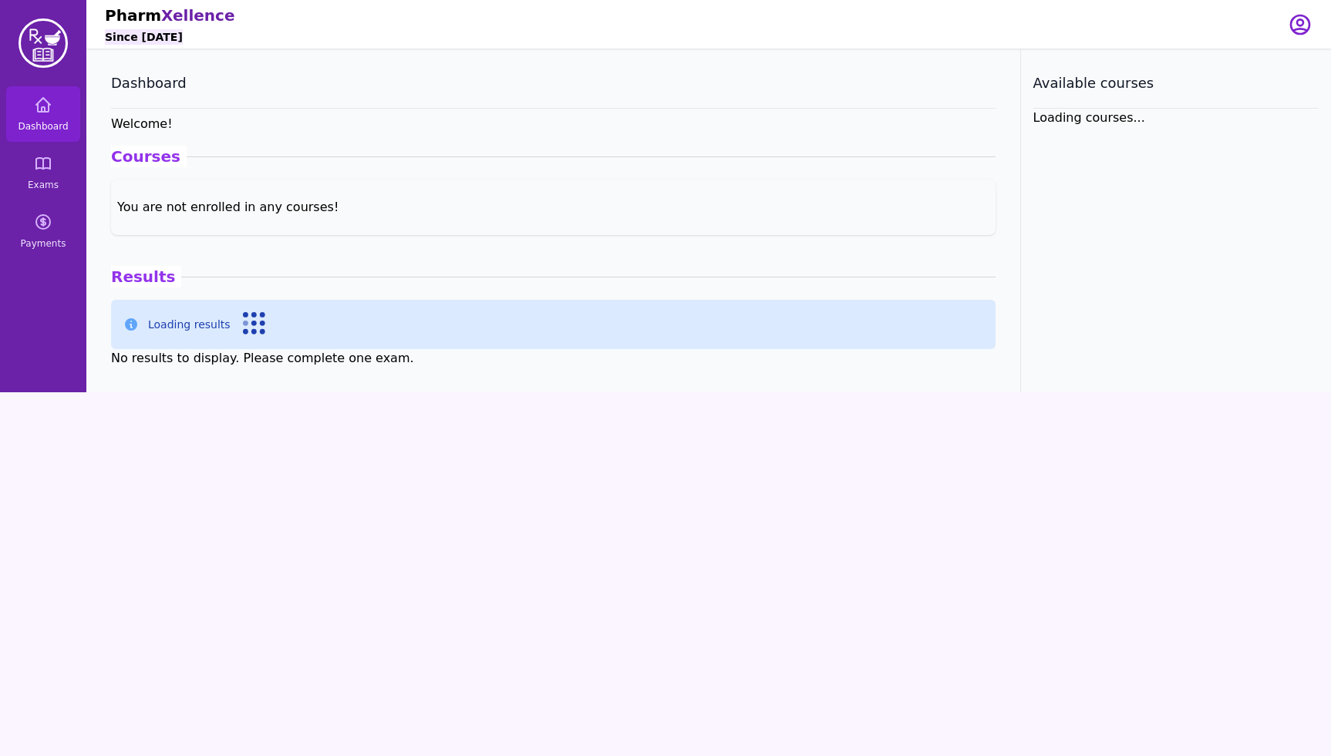
click at [243, 326] on icon at bounding box center [254, 323] width 23 height 23
click at [47, 230] on icon at bounding box center [43, 222] width 19 height 19
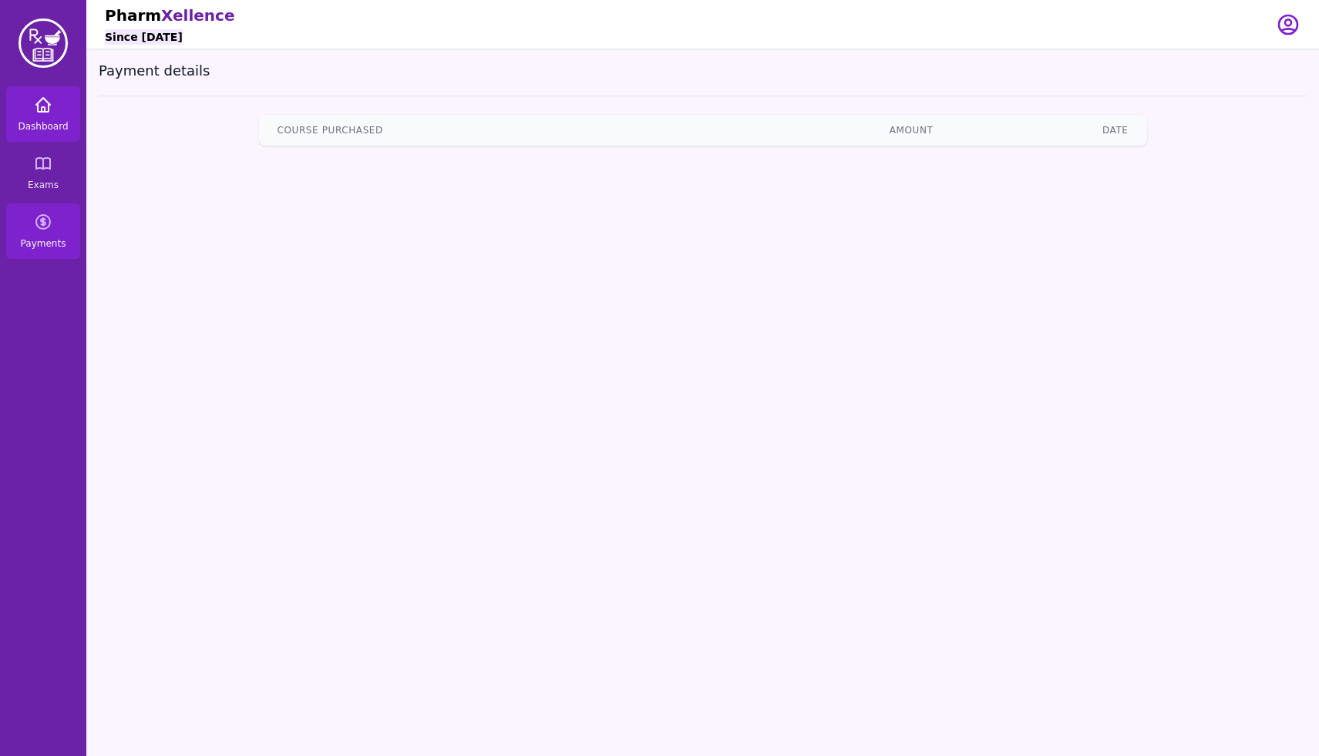
click at [39, 88] on link "Dashboard" at bounding box center [43, 114] width 74 height 56
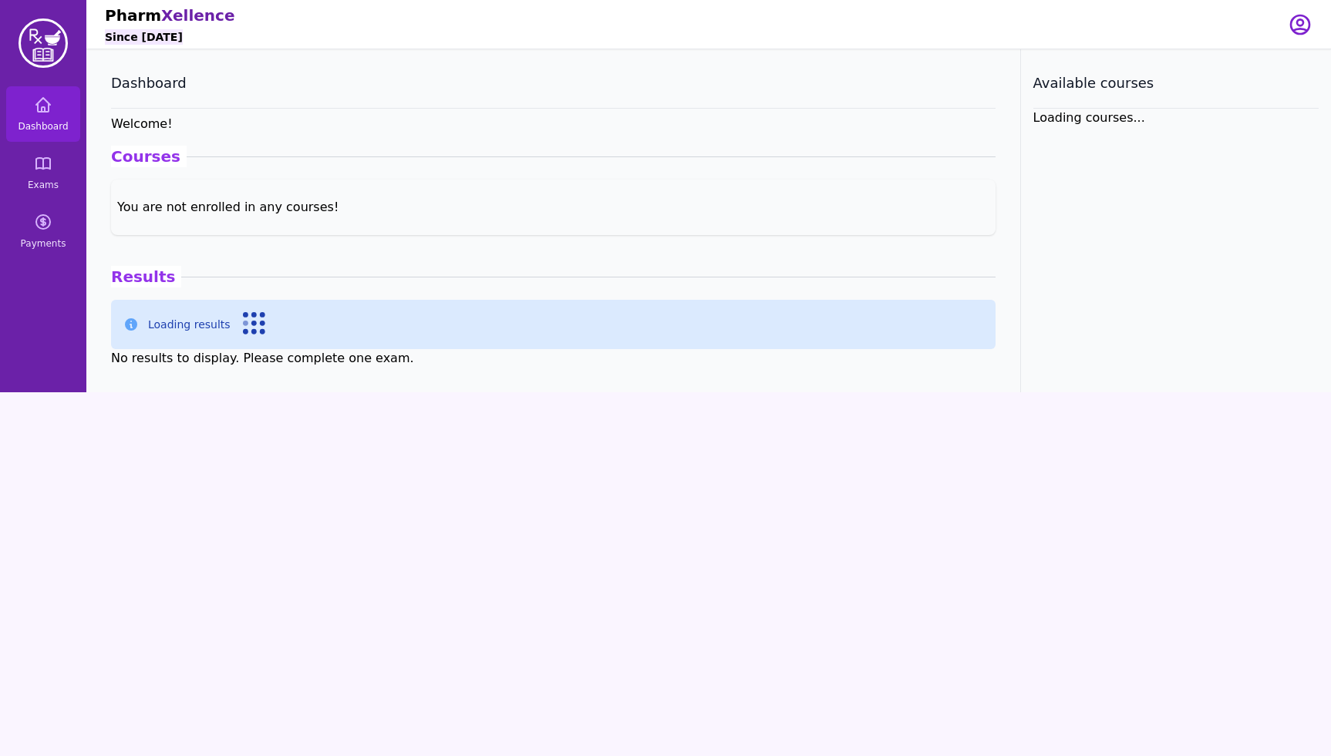
click at [40, 46] on img at bounding box center [43, 43] width 49 height 49
click at [38, 39] on img at bounding box center [43, 43] width 49 height 49
click at [1056, 123] on div "Loading courses..." at bounding box center [1176, 118] width 286 height 19
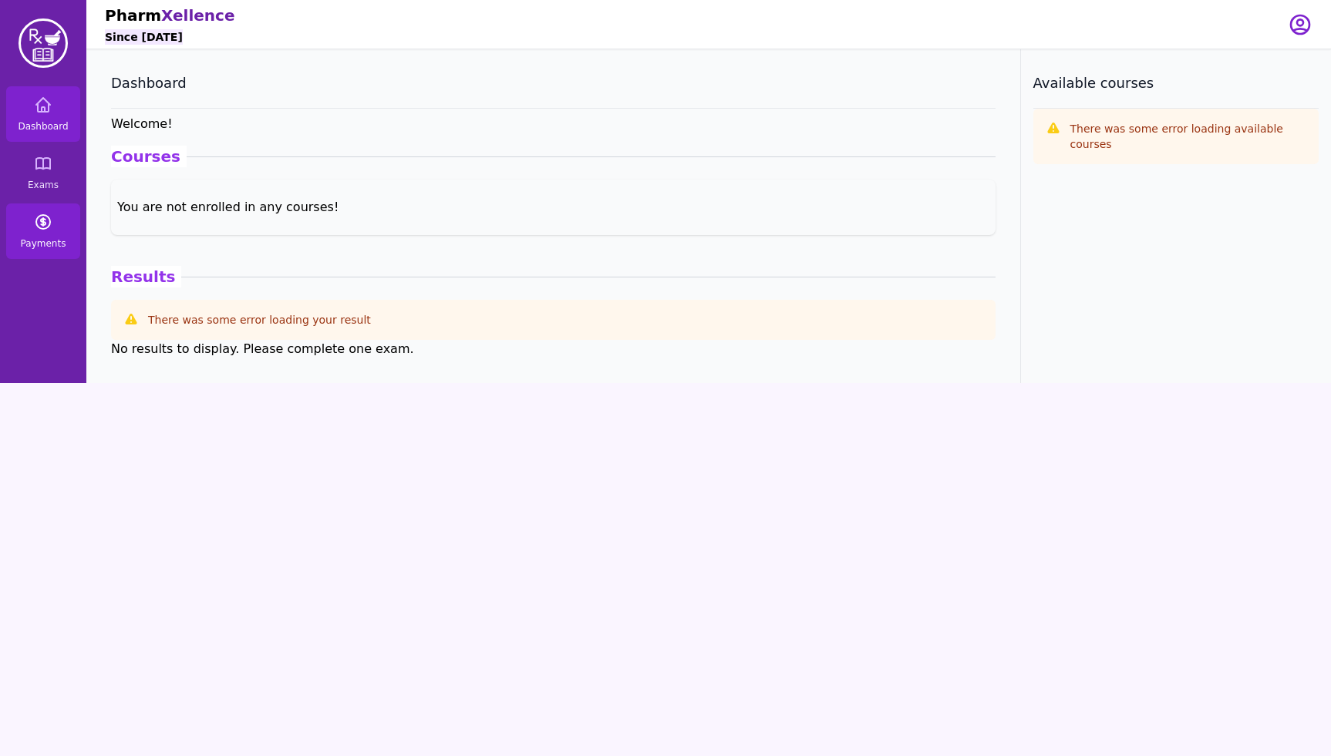
click at [16, 224] on link "Payments" at bounding box center [43, 232] width 74 height 56
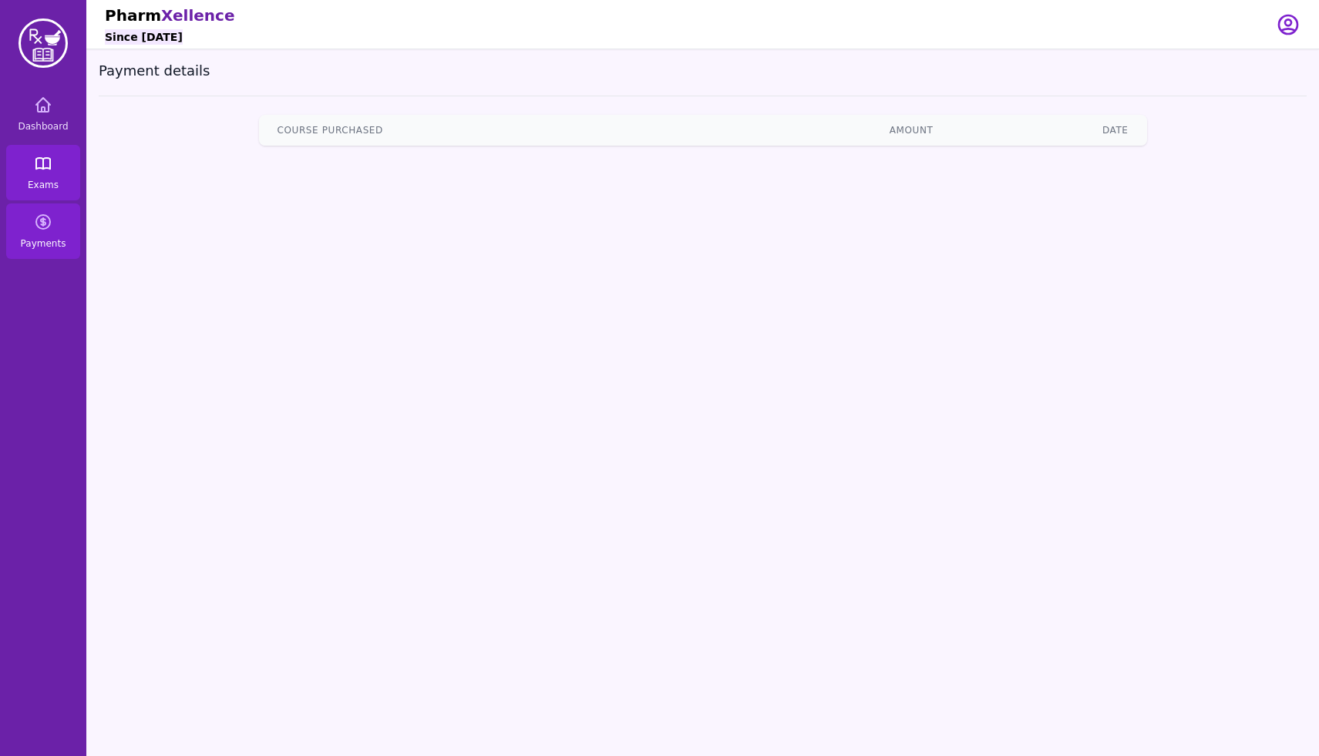
click at [24, 181] on link "Exams" at bounding box center [43, 173] width 74 height 56
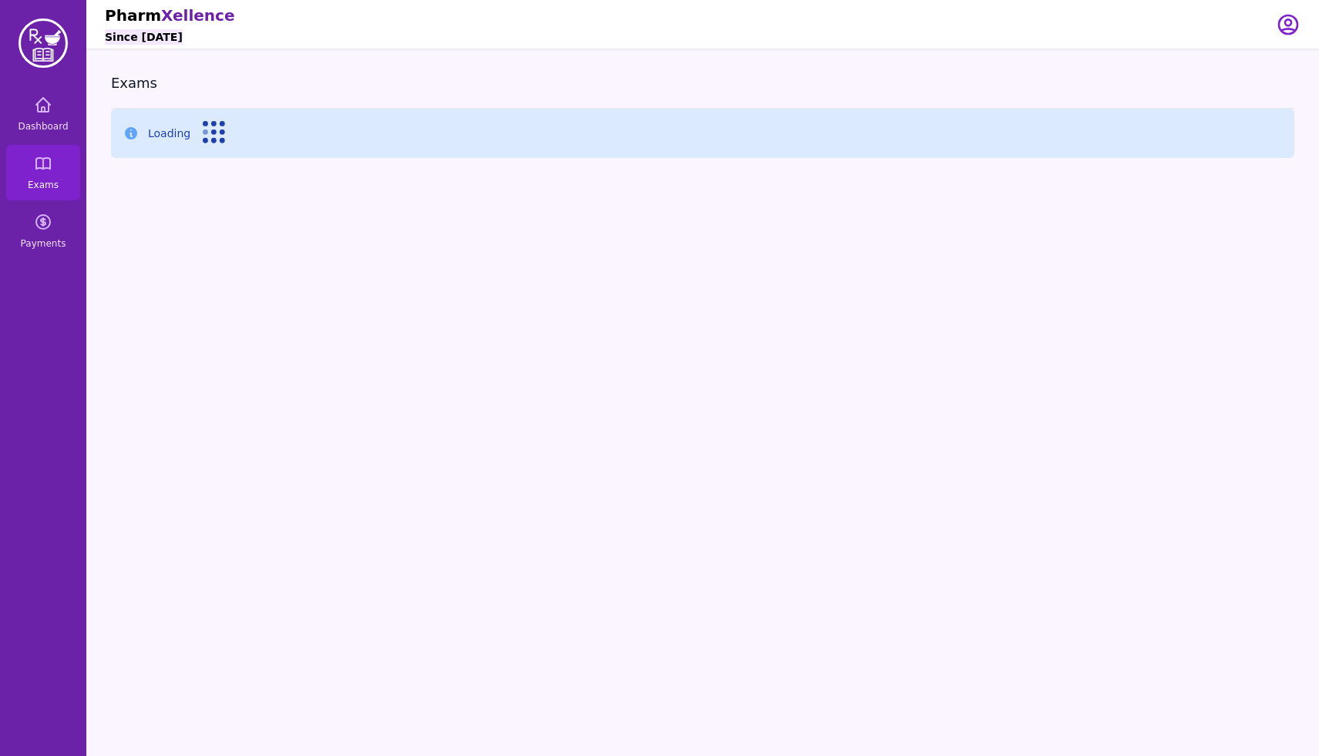
click at [150, 25] on h1 "Pharm Xellence" at bounding box center [170, 16] width 130 height 22
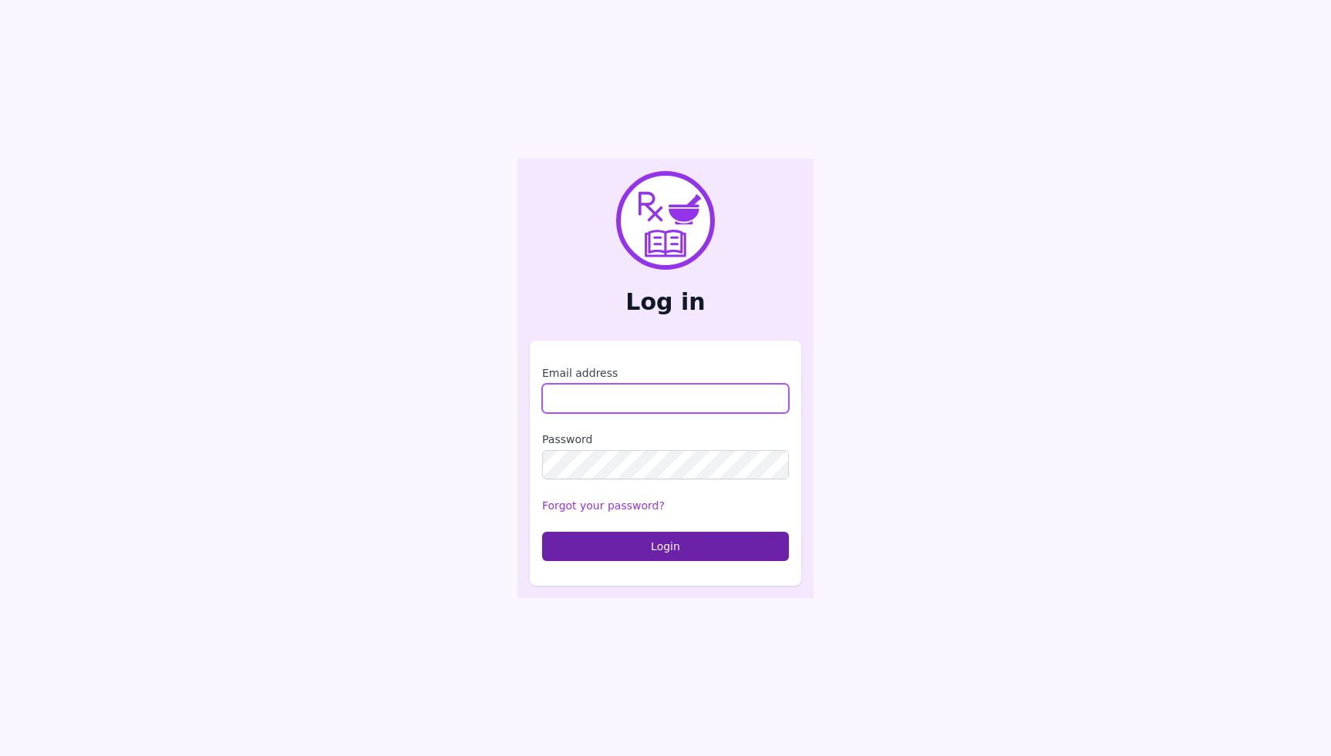
type input "**********"
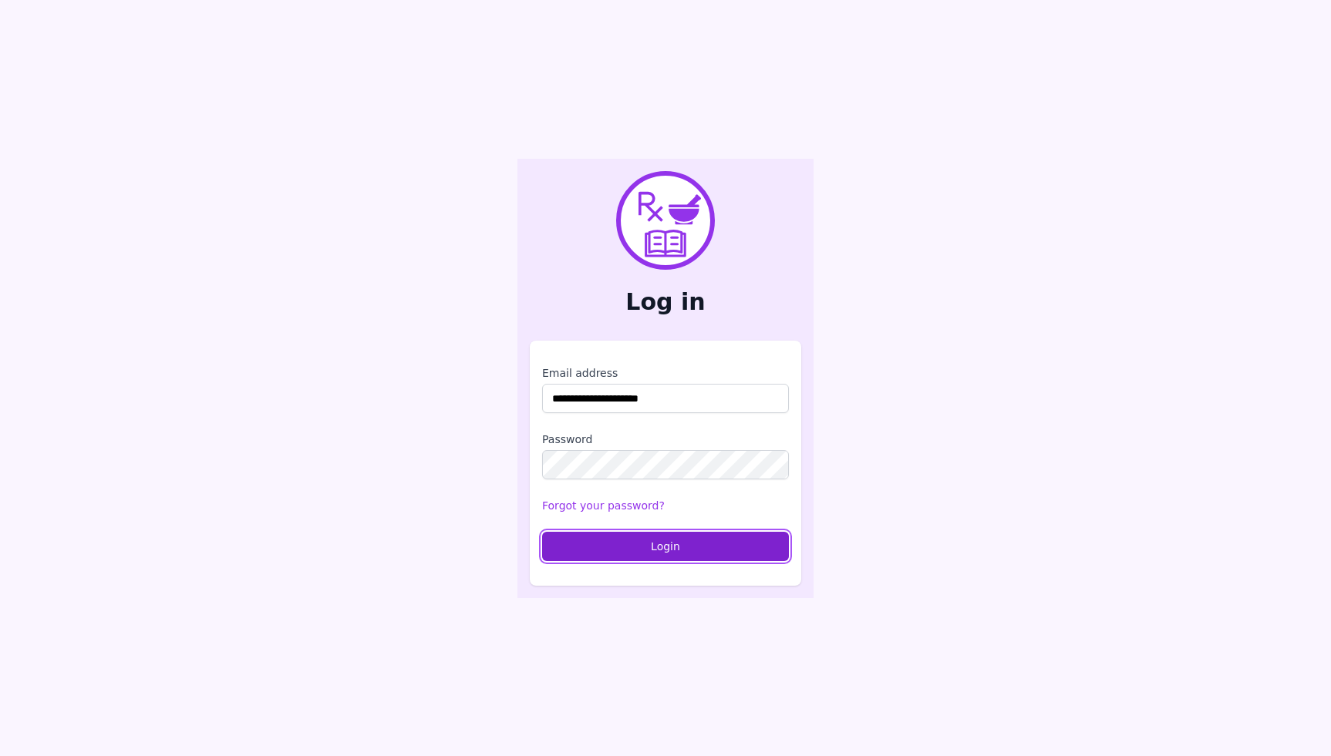
click at [604, 533] on button "Login" at bounding box center [665, 546] width 247 height 29
